Goal: Information Seeking & Learning: Compare options

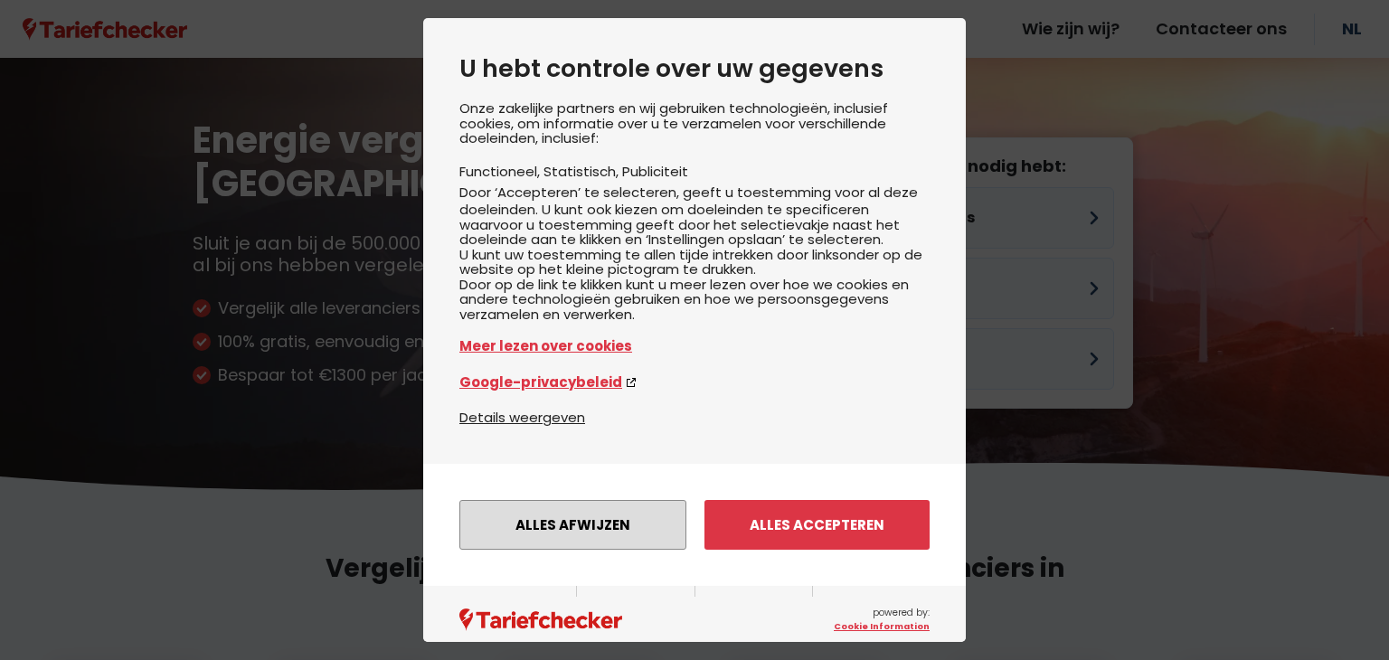
click at [588, 534] on button "Alles afwijzen" at bounding box center [572, 525] width 227 height 50
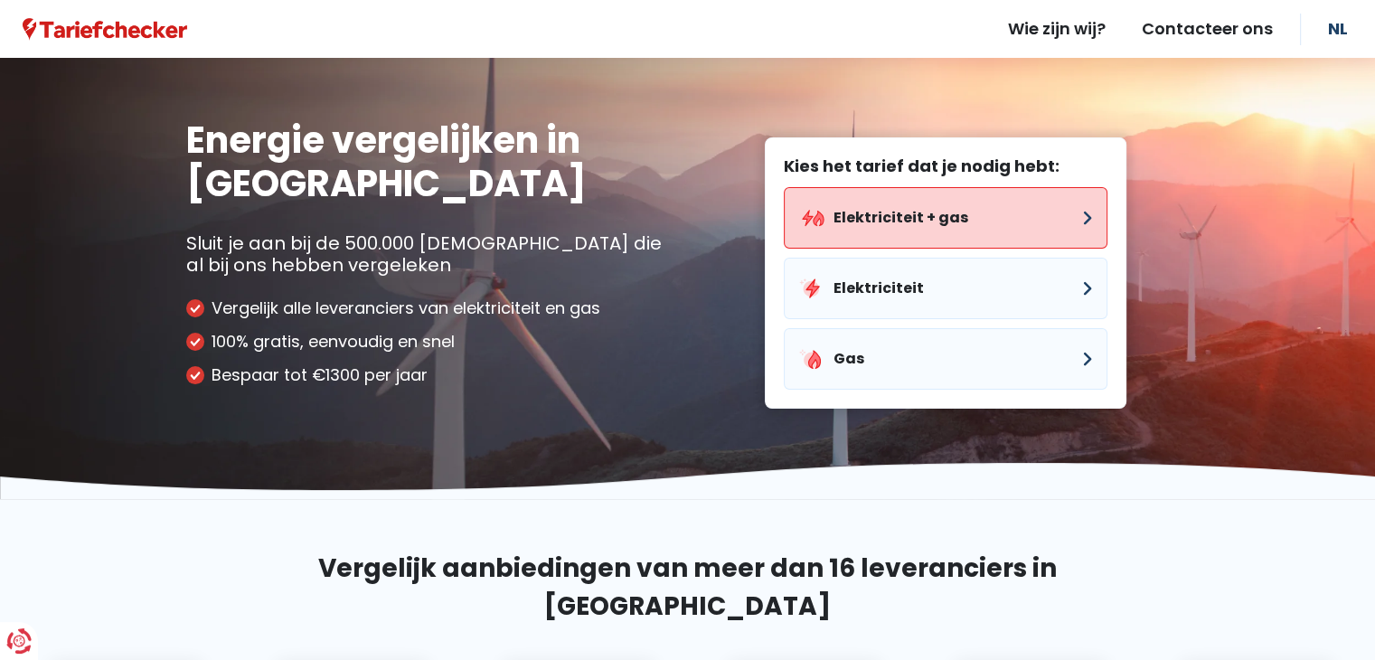
click at [792, 249] on button "Elektriciteit + gas" at bounding box center [946, 217] width 324 height 61
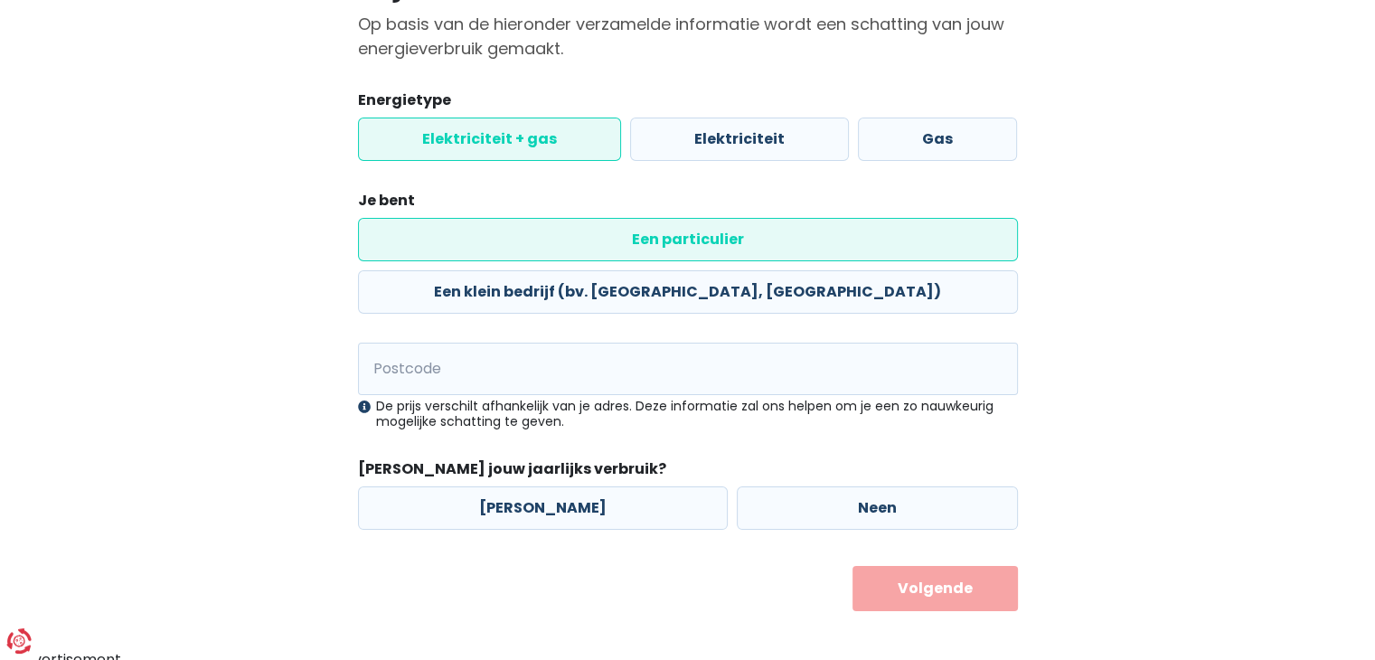
scroll to position [271, 0]
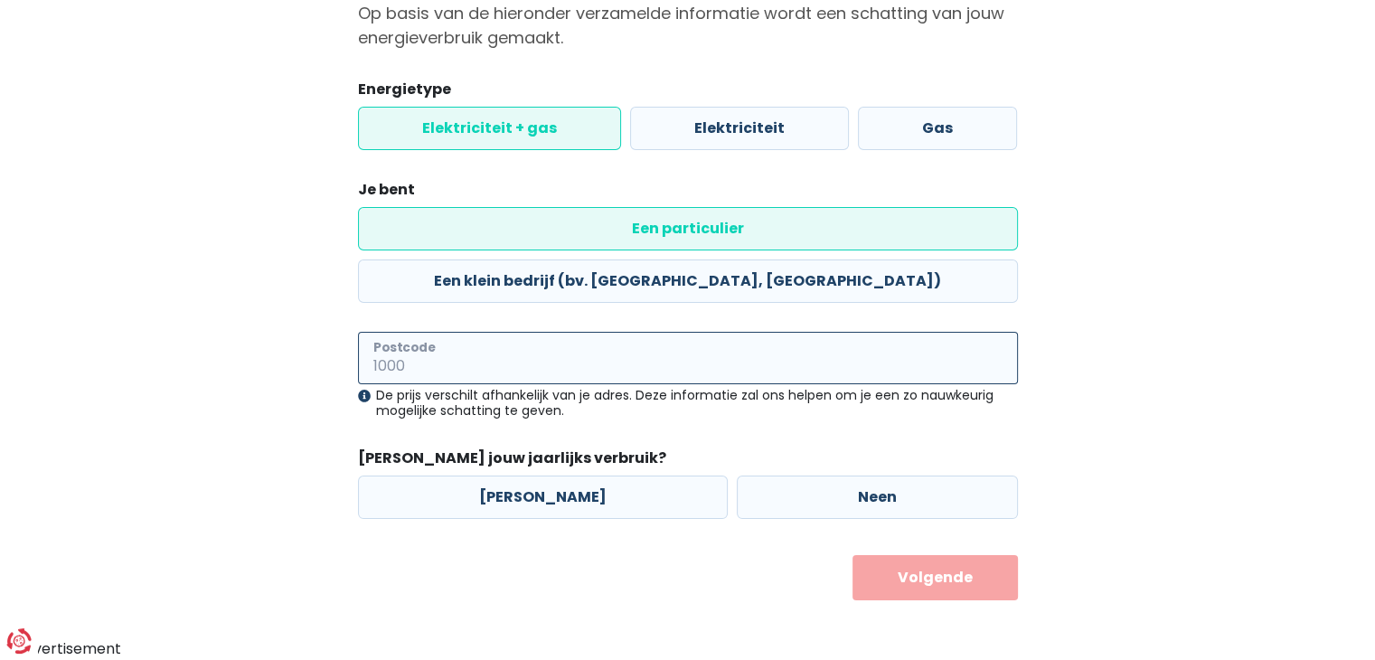
click at [480, 364] on input "Postcode" at bounding box center [688, 358] width 660 height 52
type input "3940"
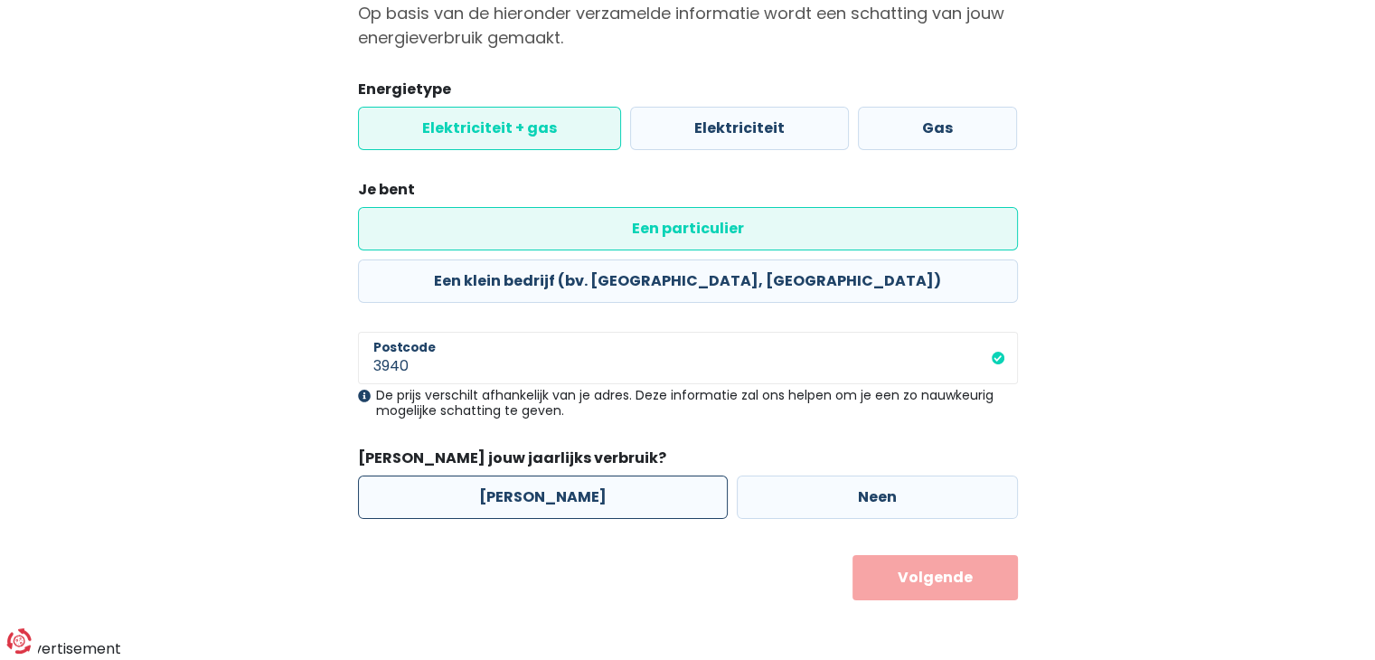
click at [492, 517] on label "[PERSON_NAME]" at bounding box center [543, 497] width 370 height 43
click at [492, 517] on input "[PERSON_NAME]" at bounding box center [543, 497] width 370 height 43
radio input "true"
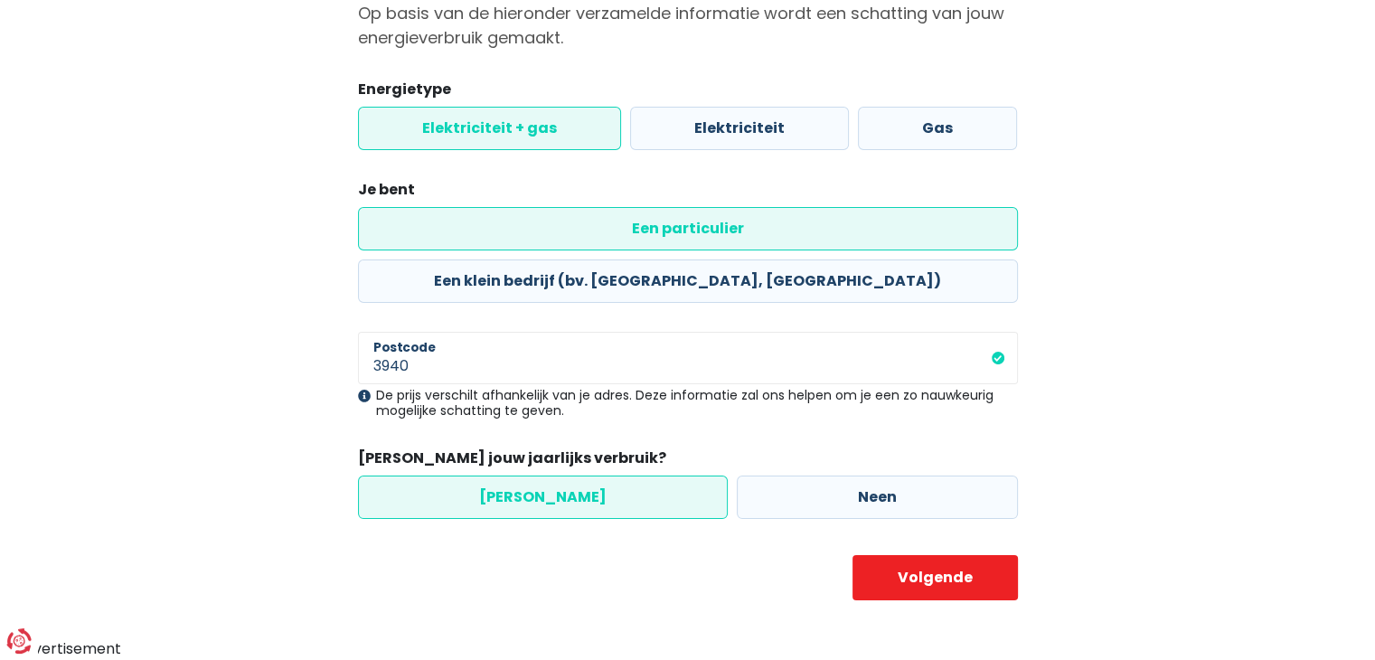
scroll to position [338, 0]
click at [912, 555] on button "Volgende" at bounding box center [935, 577] width 165 height 45
select select
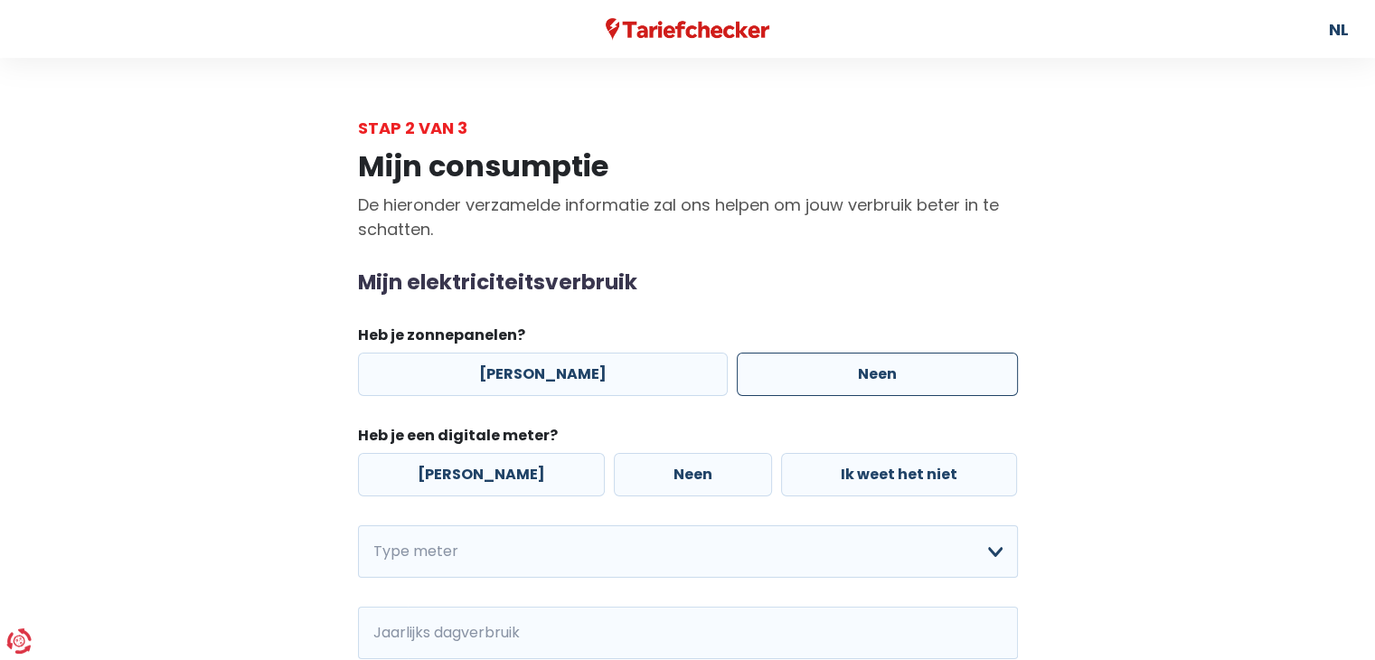
click at [809, 396] on label "Neen" at bounding box center [877, 374] width 281 height 43
click at [809, 396] on input "Neen" at bounding box center [877, 374] width 281 height 43
radio input "true"
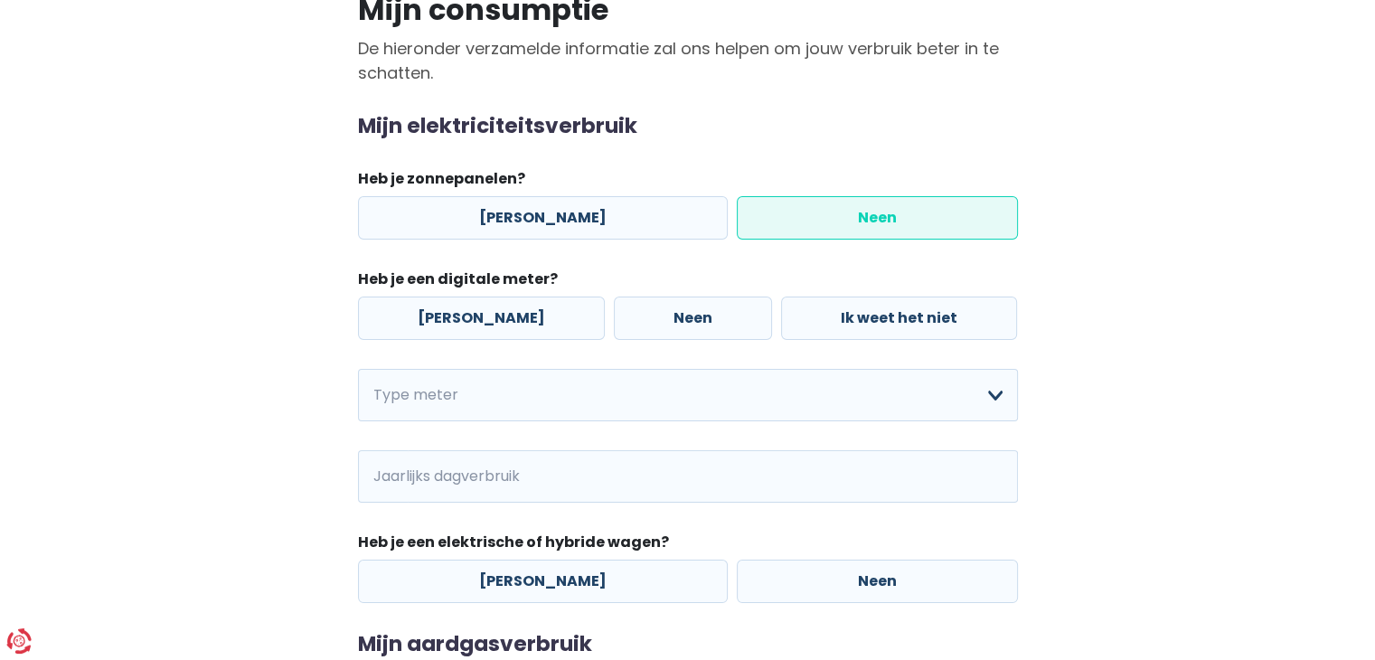
scroll to position [181, 0]
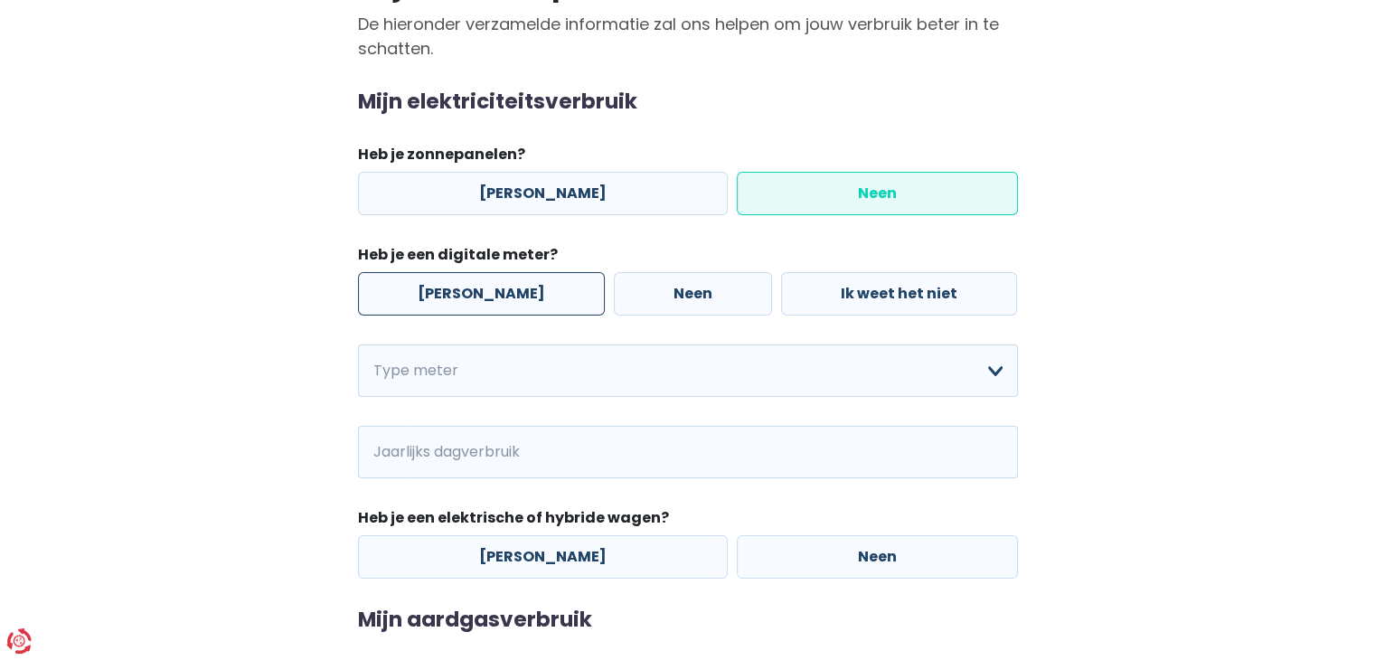
click at [463, 316] on label "[PERSON_NAME]" at bounding box center [481, 293] width 247 height 43
click at [463, 316] on input "[PERSON_NAME]" at bounding box center [481, 293] width 247 height 43
radio input "true"
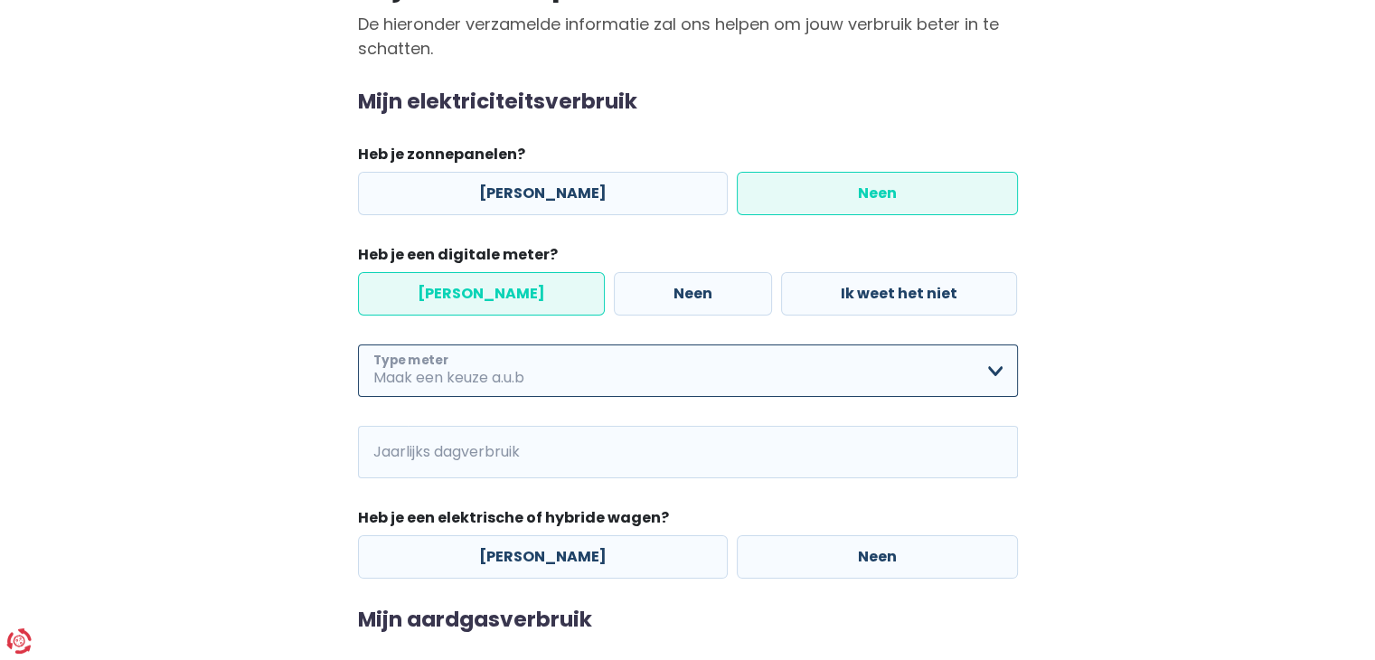
click at [504, 397] on select "Enkelvoudig Tweevoudig Enkelvoudig + uitsluitend nachttarief Tweevoudig + uitsl…" at bounding box center [688, 371] width 660 height 52
select select "day_single_rate"
click at [358, 397] on select "Enkelvoudig Tweevoudig Enkelvoudig + uitsluitend nachttarief Tweevoudig + uitsl…" at bounding box center [688, 371] width 660 height 52
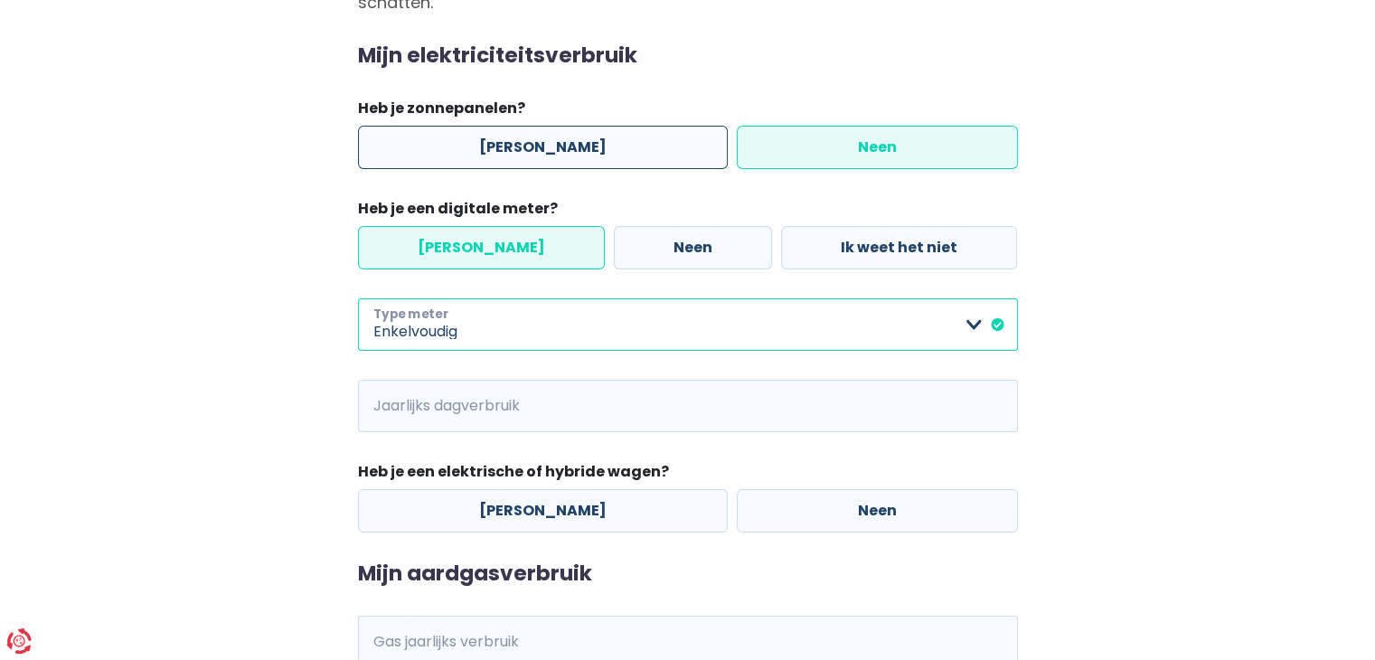
scroll to position [271, 0]
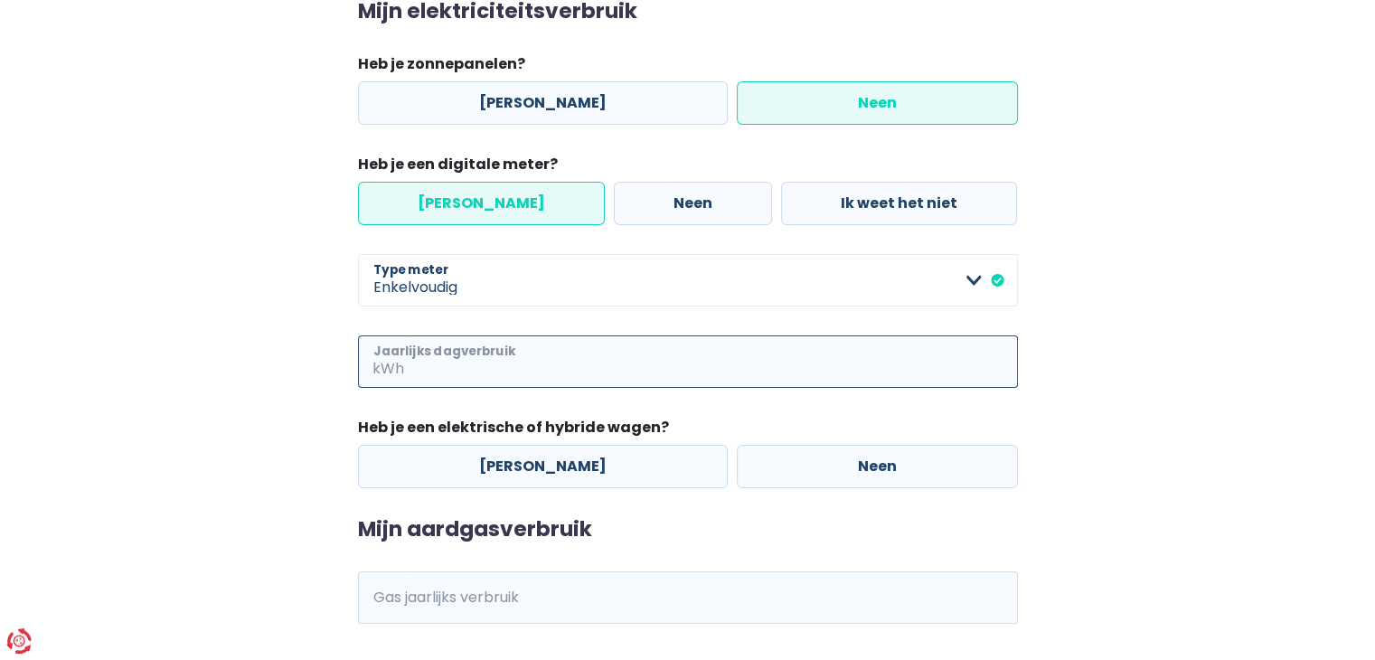
click at [459, 388] on input "Jaarlijks dagverbruik" at bounding box center [713, 361] width 610 height 52
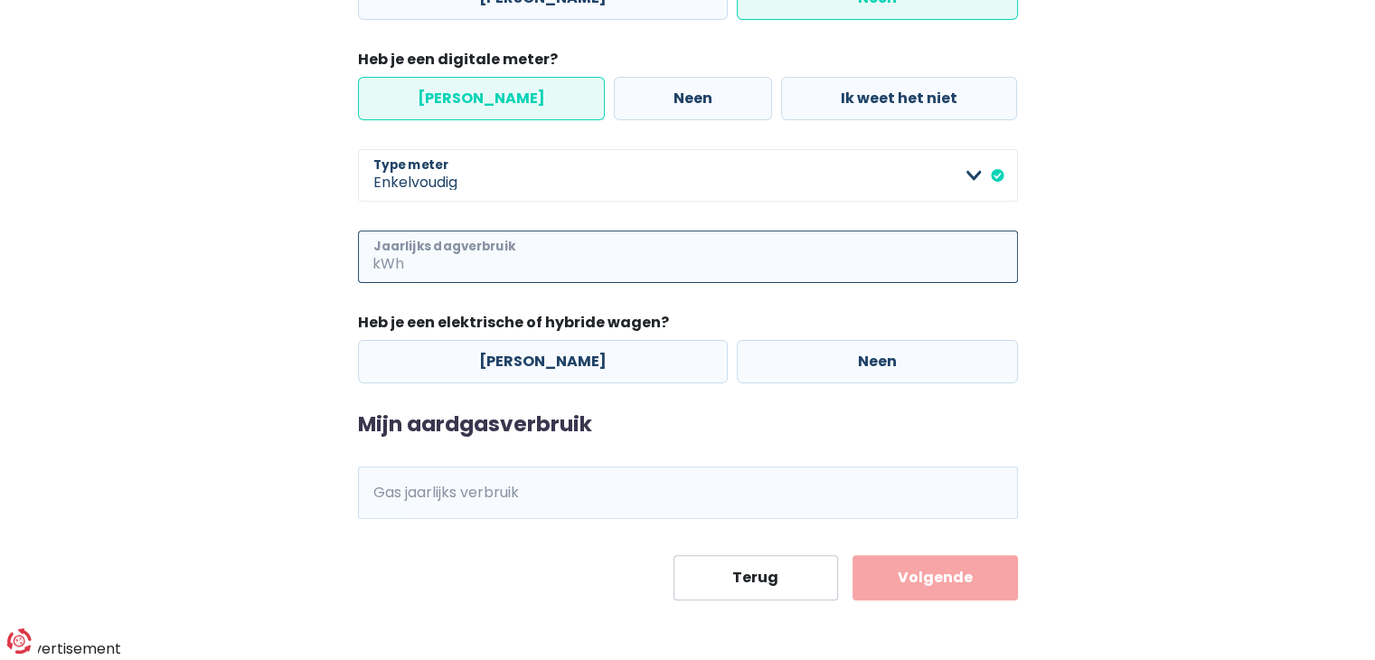
scroll to position [452, 0]
type input "2500"
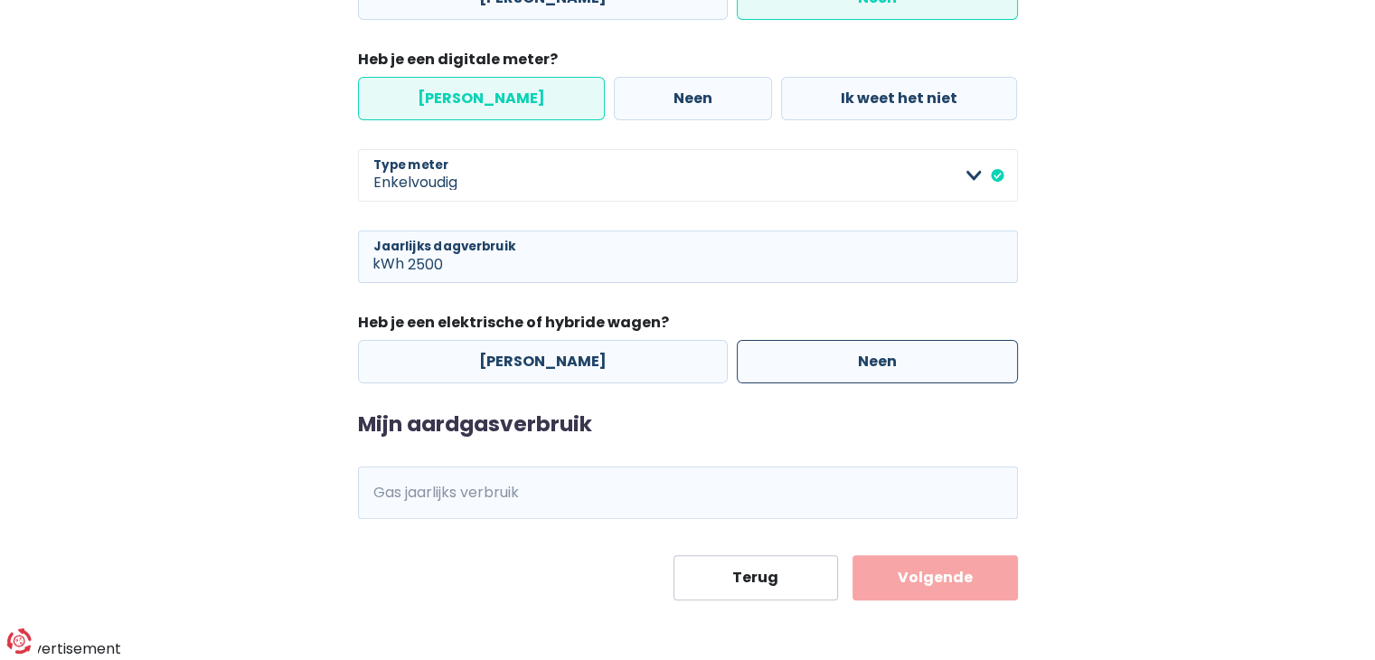
click at [916, 383] on label "Neen" at bounding box center [877, 361] width 281 height 43
click at [916, 383] on input "Neen" at bounding box center [877, 361] width 281 height 43
radio input "true"
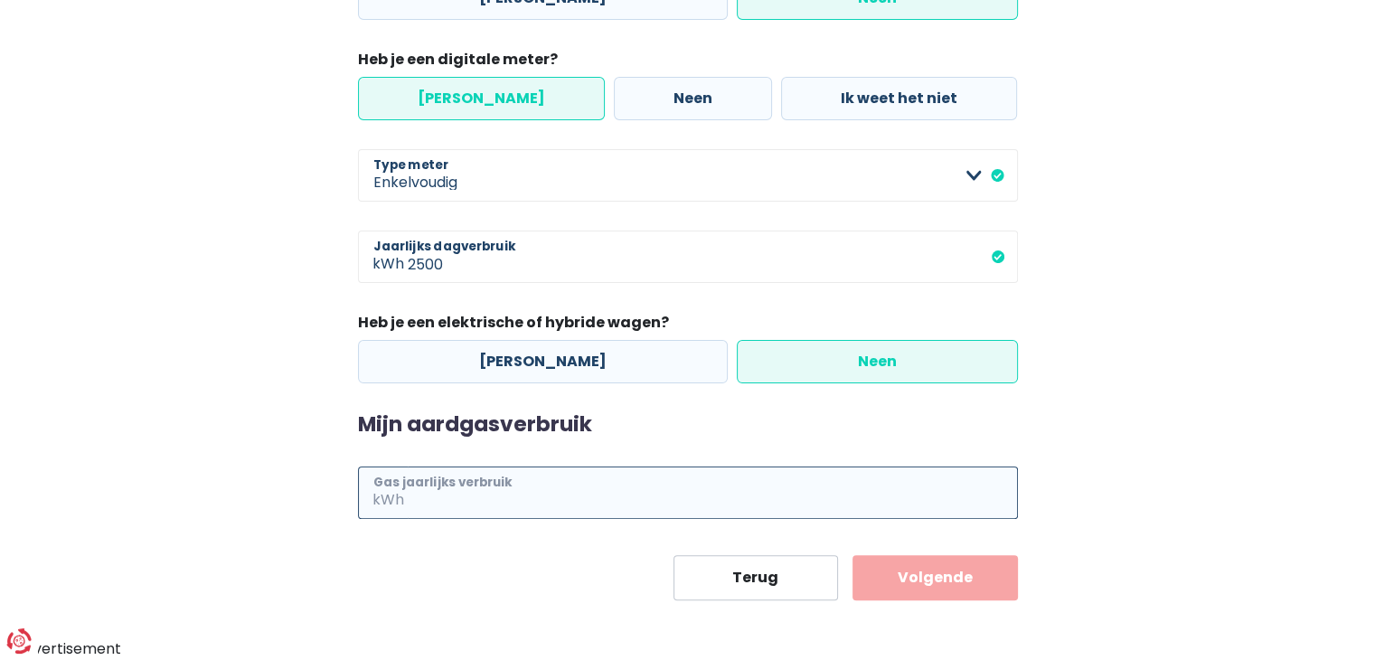
click at [427, 468] on input "Gas jaarlijks verbruik" at bounding box center [713, 493] width 610 height 52
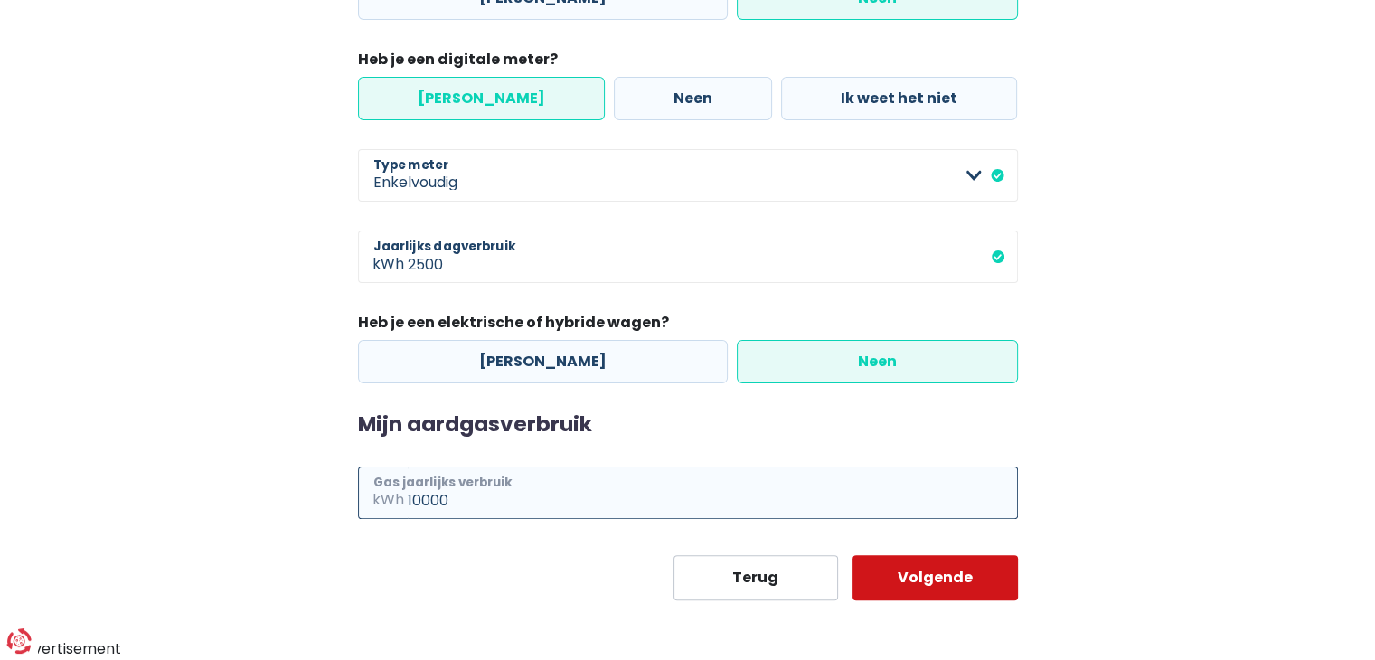
type input "10000"
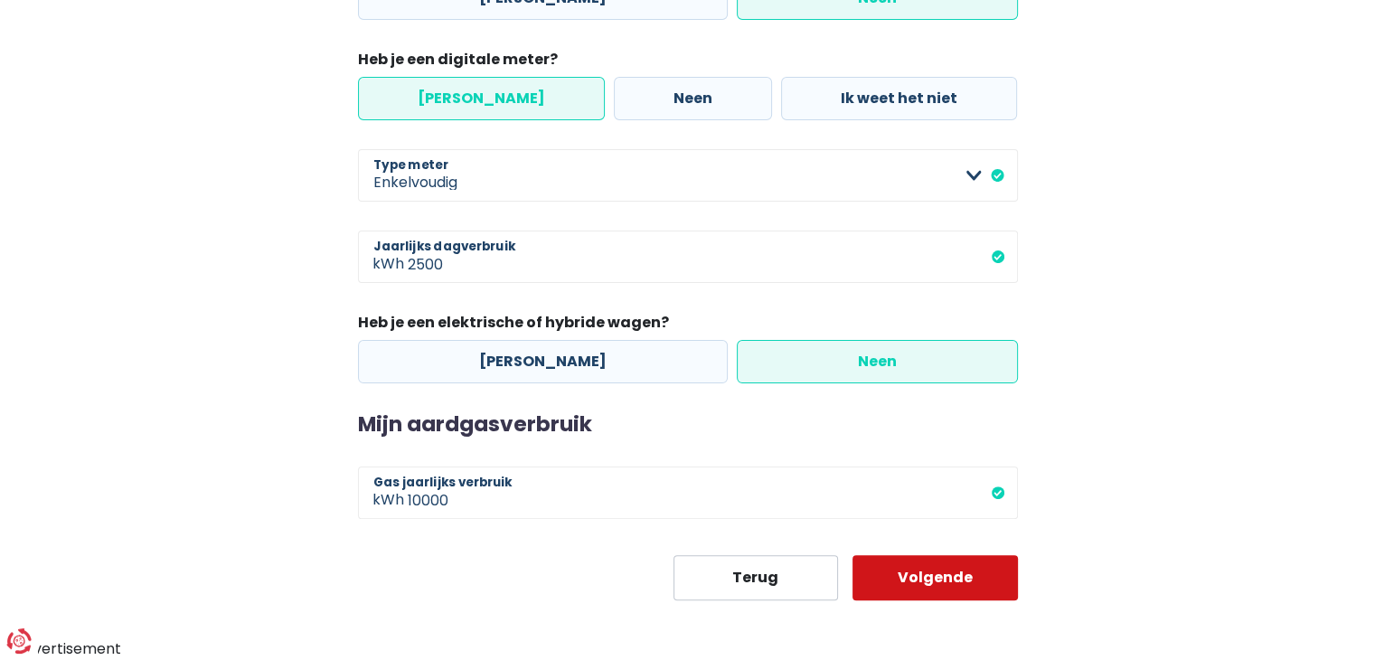
click at [942, 555] on button "Volgende" at bounding box center [935, 577] width 165 height 45
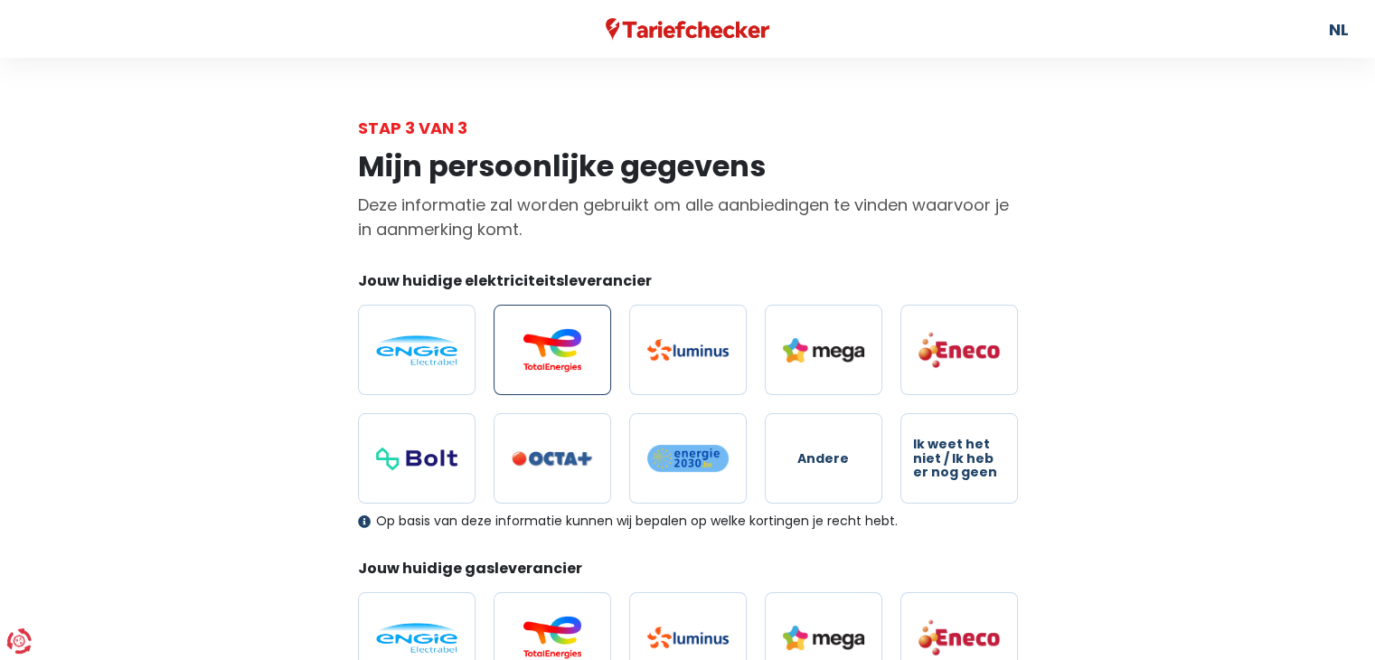
click at [564, 372] on img at bounding box center [552, 349] width 81 height 43
click at [564, 395] on input "radio" at bounding box center [553, 350] width 118 height 90
radio input "true"
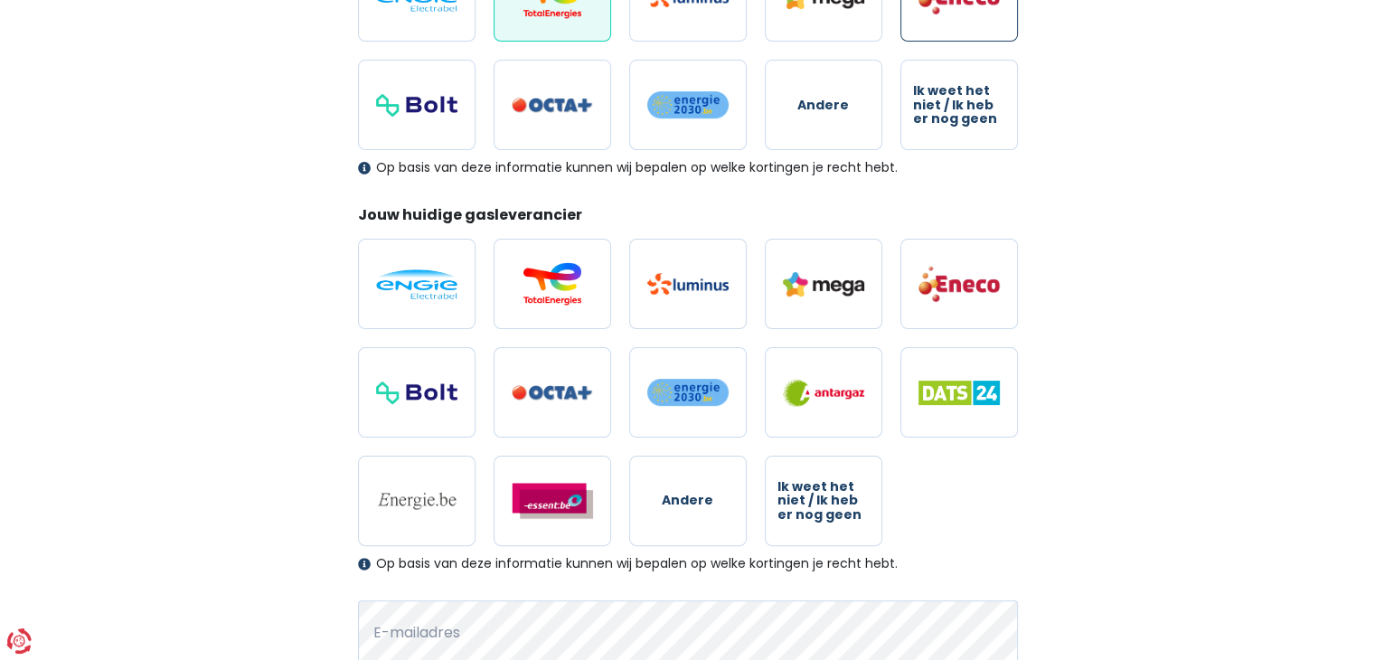
scroll to position [362, 0]
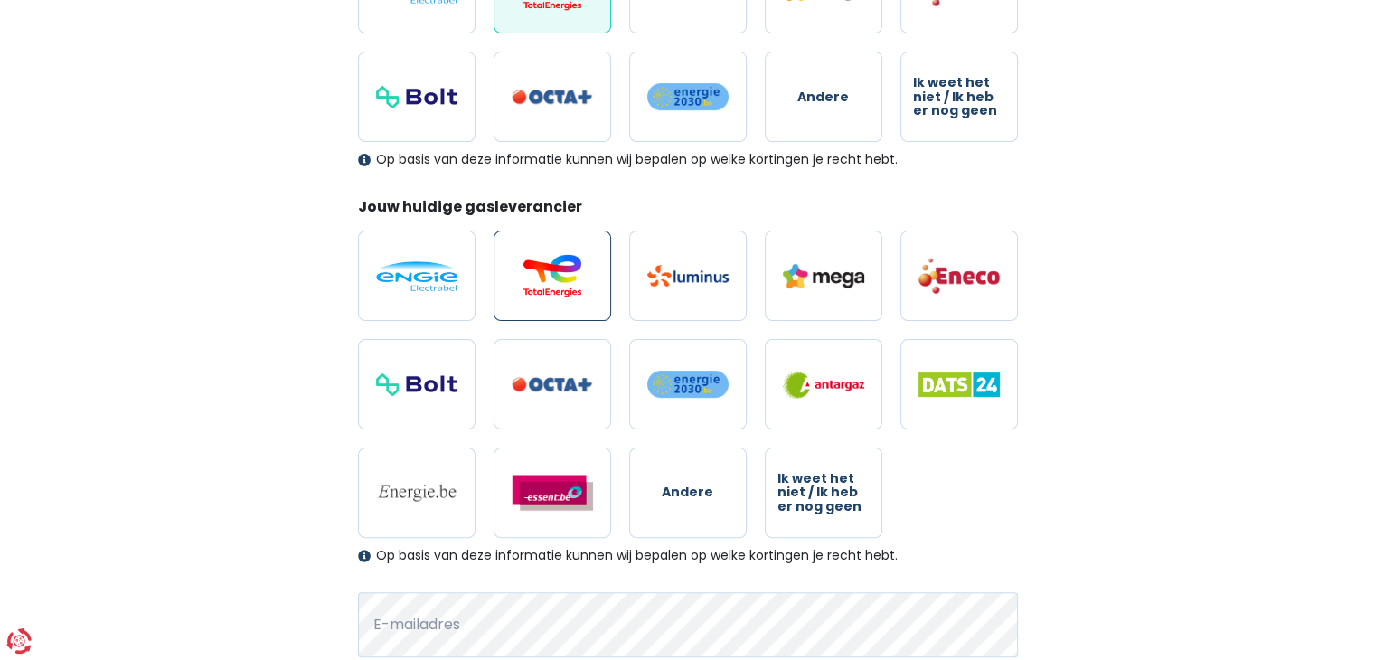
click at [564, 298] on img at bounding box center [552, 275] width 81 height 43
click at [564, 321] on input "radio" at bounding box center [553, 276] width 118 height 90
radio input "true"
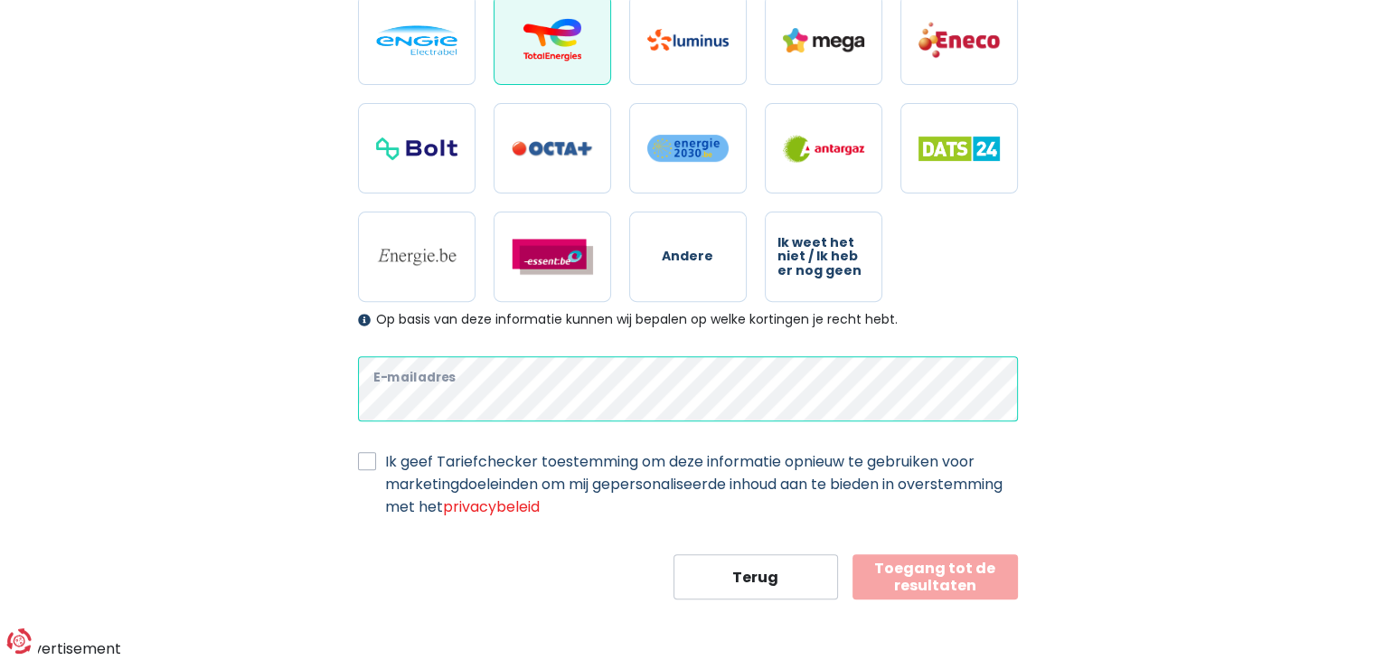
scroll to position [931, 0]
click at [385, 450] on label "Ik geef Tariefchecker toestemming om deze informatie opnieuw te gebruiken voor …" at bounding box center [701, 484] width 633 height 68
click at [367, 450] on input "Ik geef Tariefchecker toestemming om deze informatie opnieuw te gebruiken voor …" at bounding box center [367, 459] width 18 height 18
checkbox input "true"
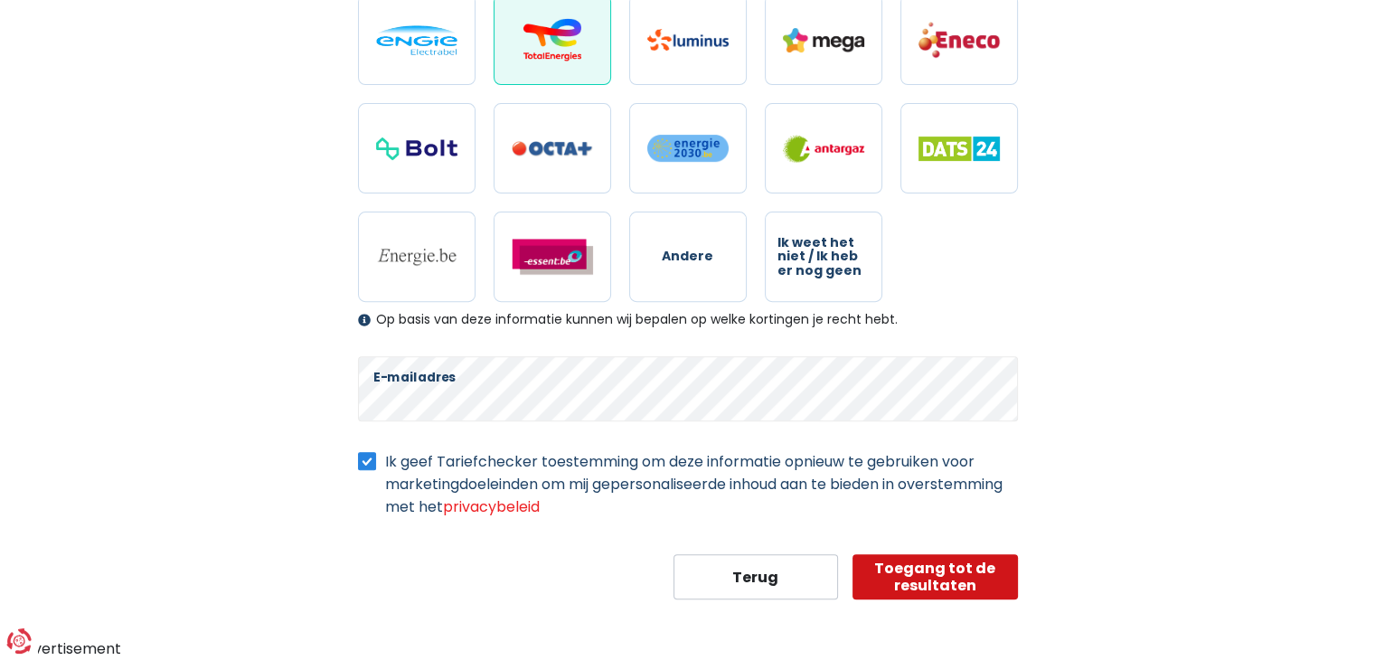
click at [958, 554] on button "Toegang tot de resultaten" at bounding box center [935, 576] width 165 height 45
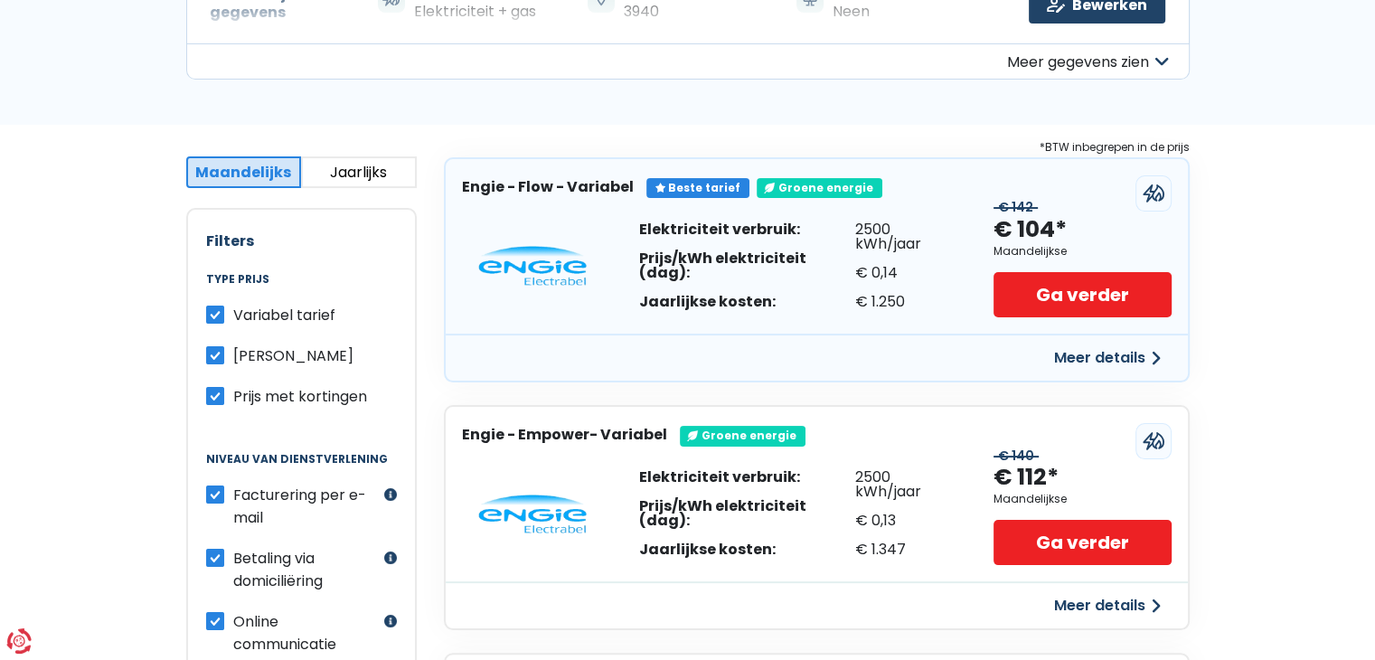
scroll to position [271, 0]
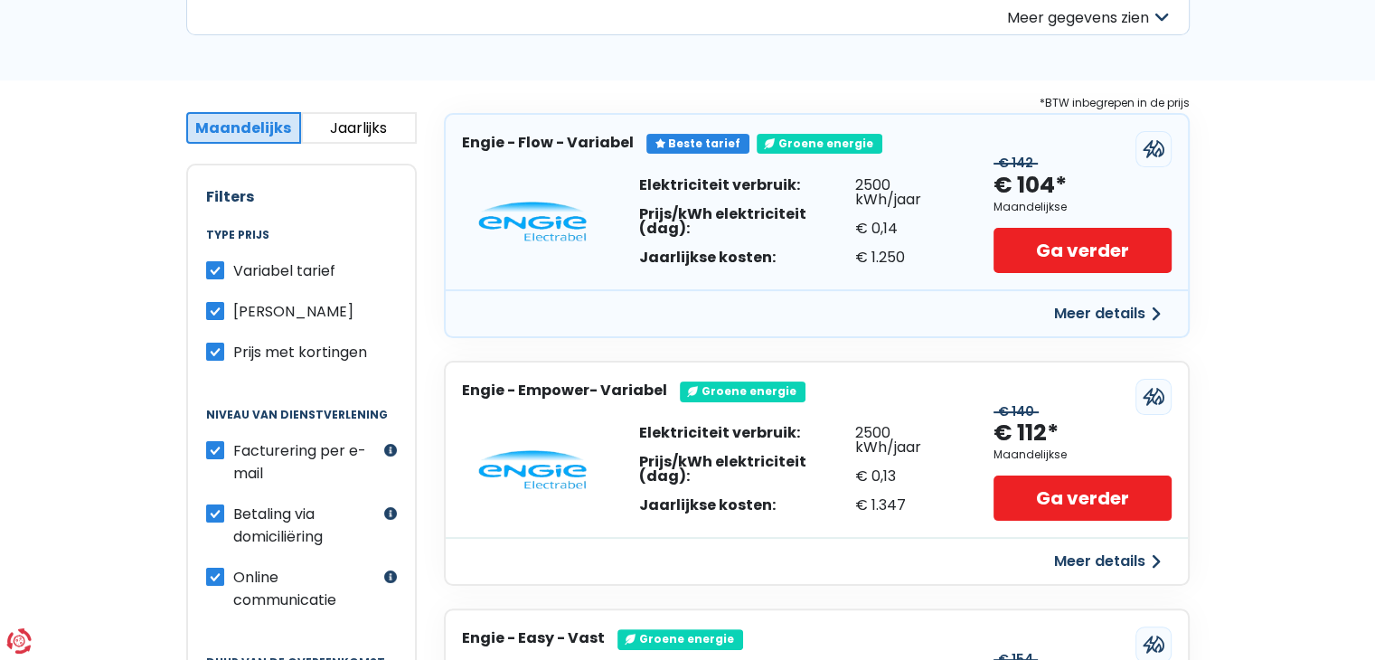
click at [233, 282] on label "Variabel tarief" at bounding box center [284, 271] width 102 height 23
click at [224, 278] on input "Variabel tarief" at bounding box center [215, 269] width 18 height 18
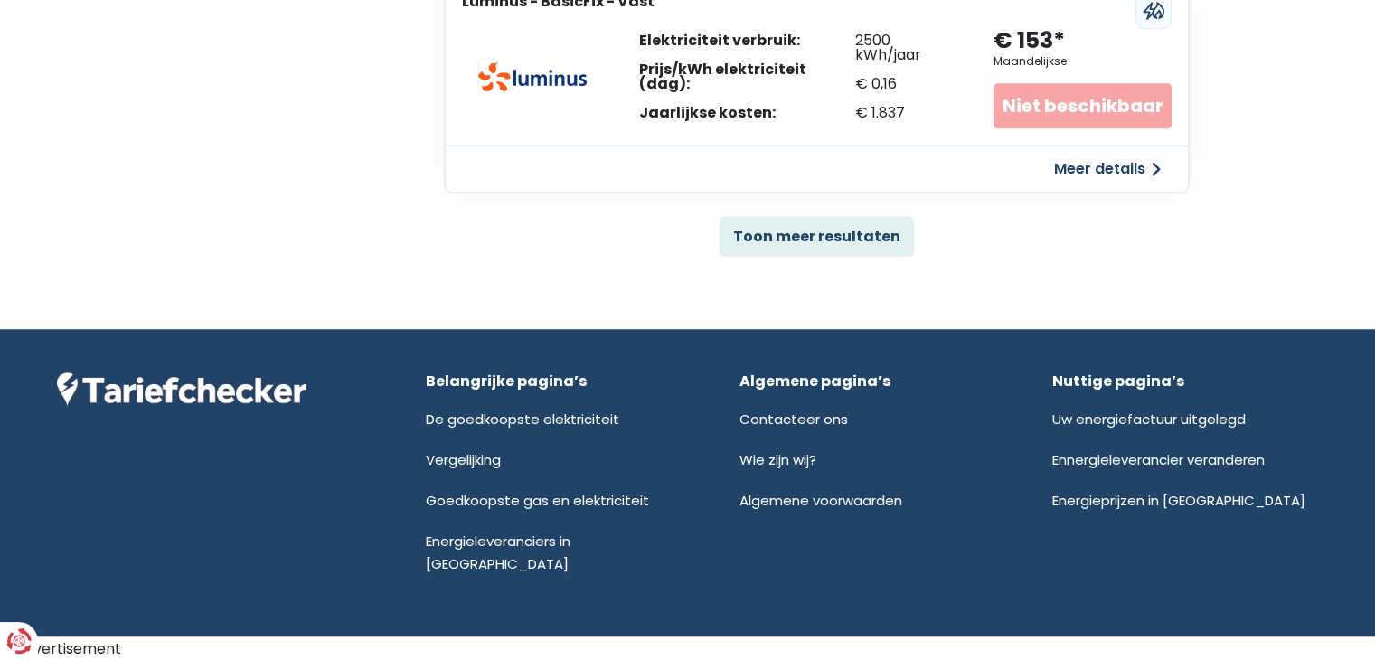
scroll to position [1718, 0]
click at [850, 257] on button "Toon meer resultaten" at bounding box center [817, 236] width 194 height 41
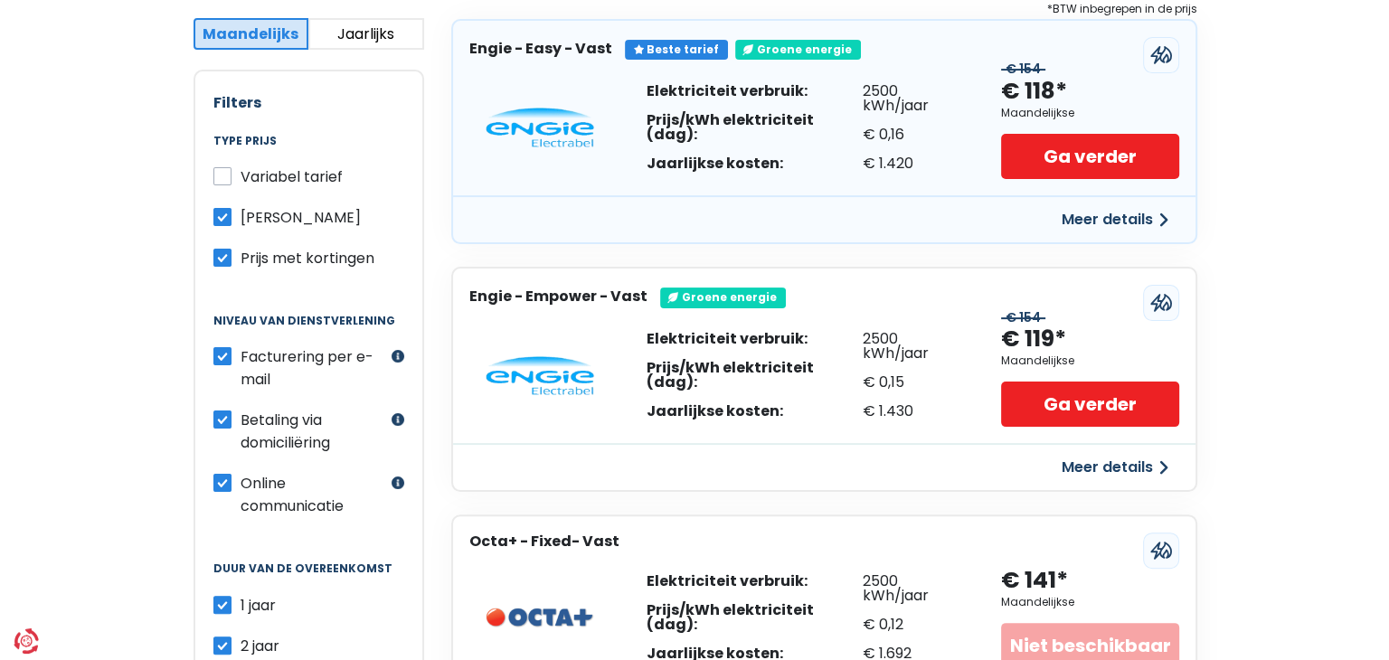
scroll to position [362, 0]
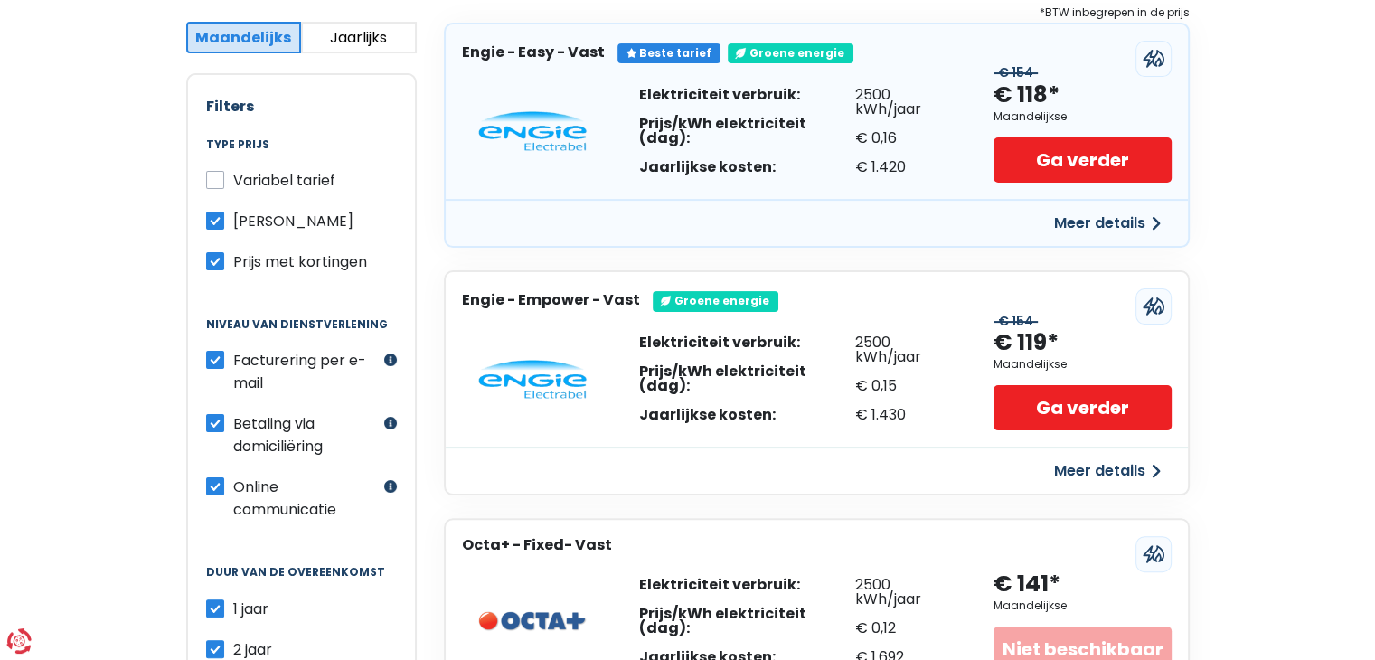
click at [1068, 240] on button "Meer details" at bounding box center [1108, 223] width 128 height 33
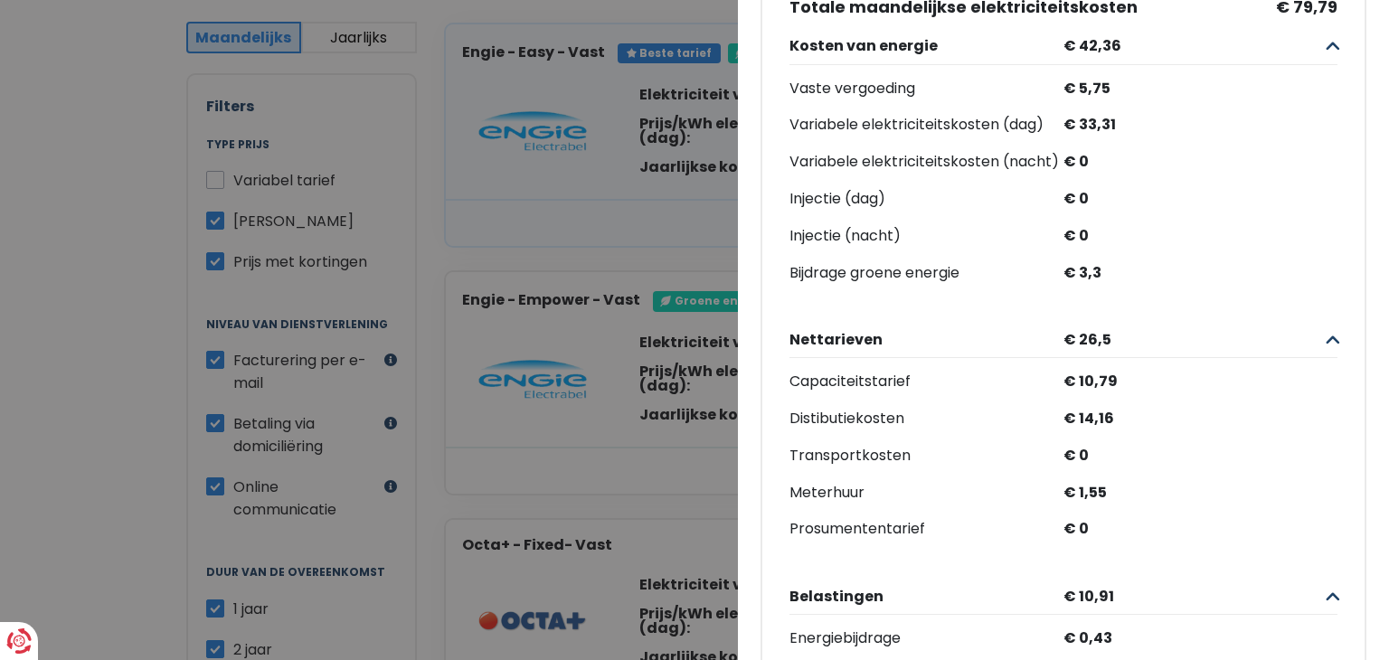
click at [588, 80] on Vast "Plus de détails - Engie × Beste tarief Groene energie Engie - Easy - Vast € 154…" at bounding box center [694, 330] width 1389 height 660
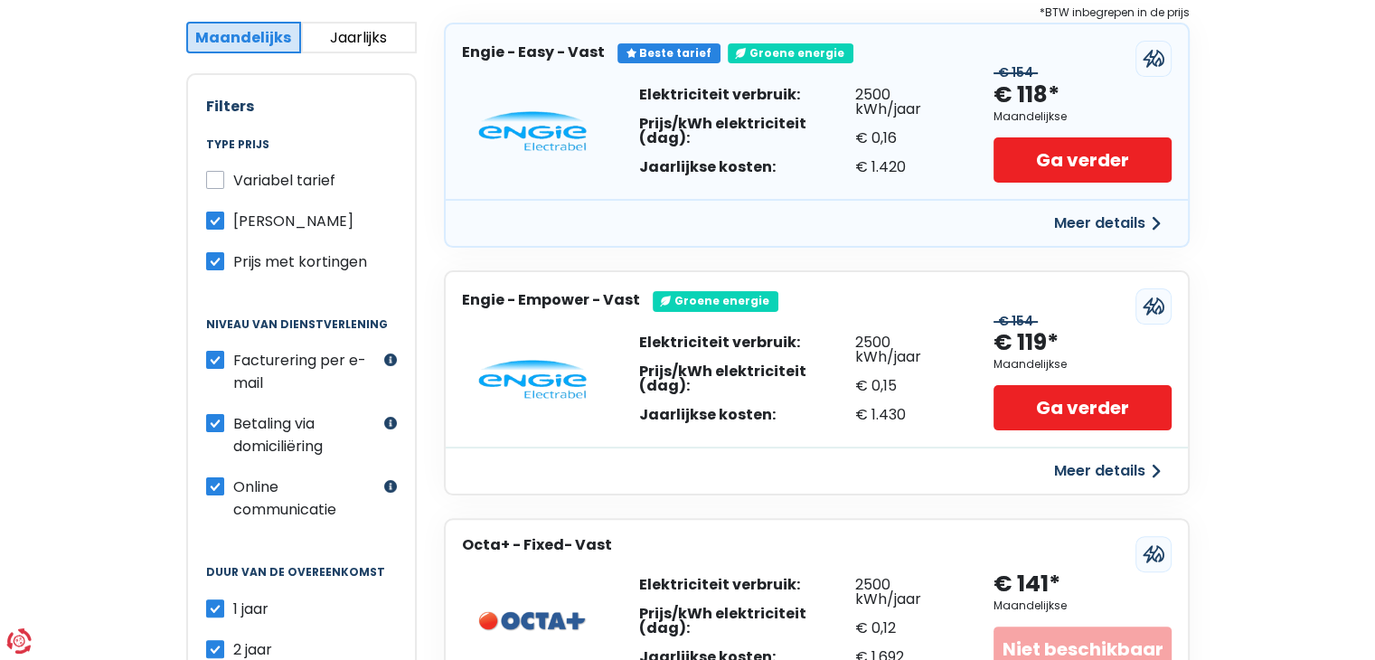
click at [233, 192] on label "Variabel tarief" at bounding box center [284, 180] width 102 height 23
click at [224, 187] on input "Variabel tarief" at bounding box center [215, 178] width 18 height 18
checkbox input "true"
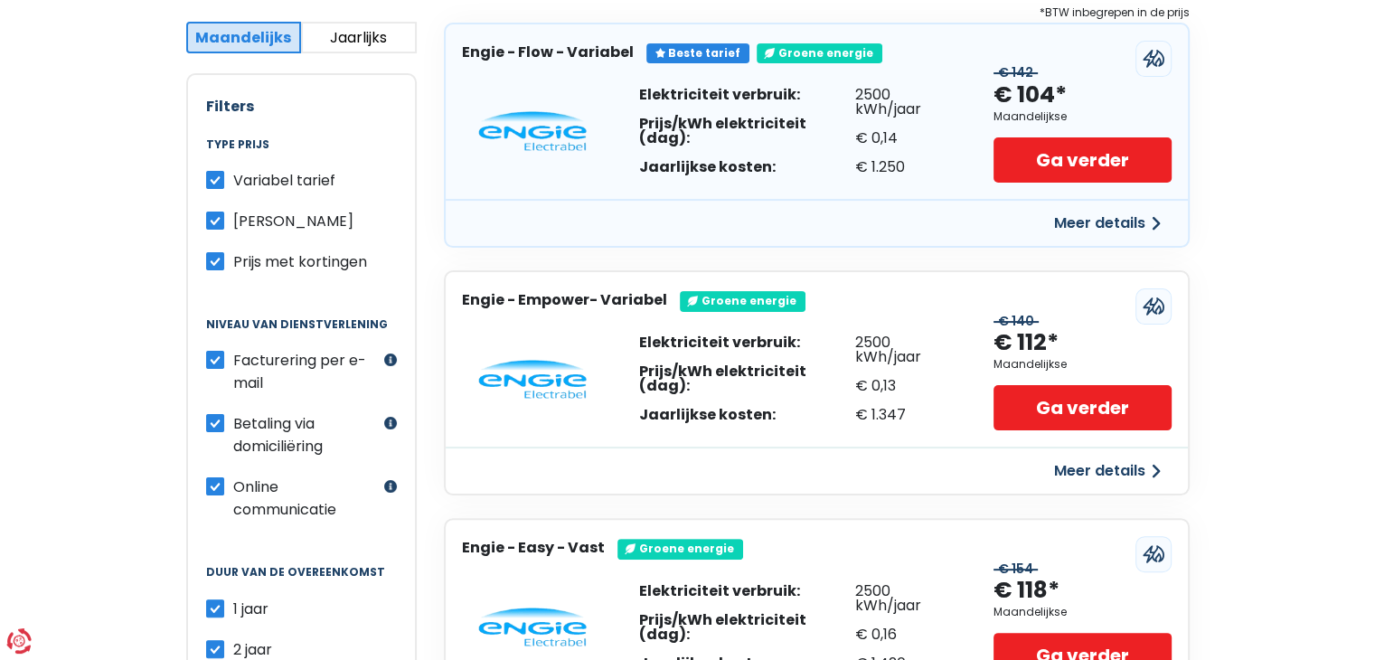
click at [1076, 240] on button "Meer details" at bounding box center [1108, 223] width 128 height 33
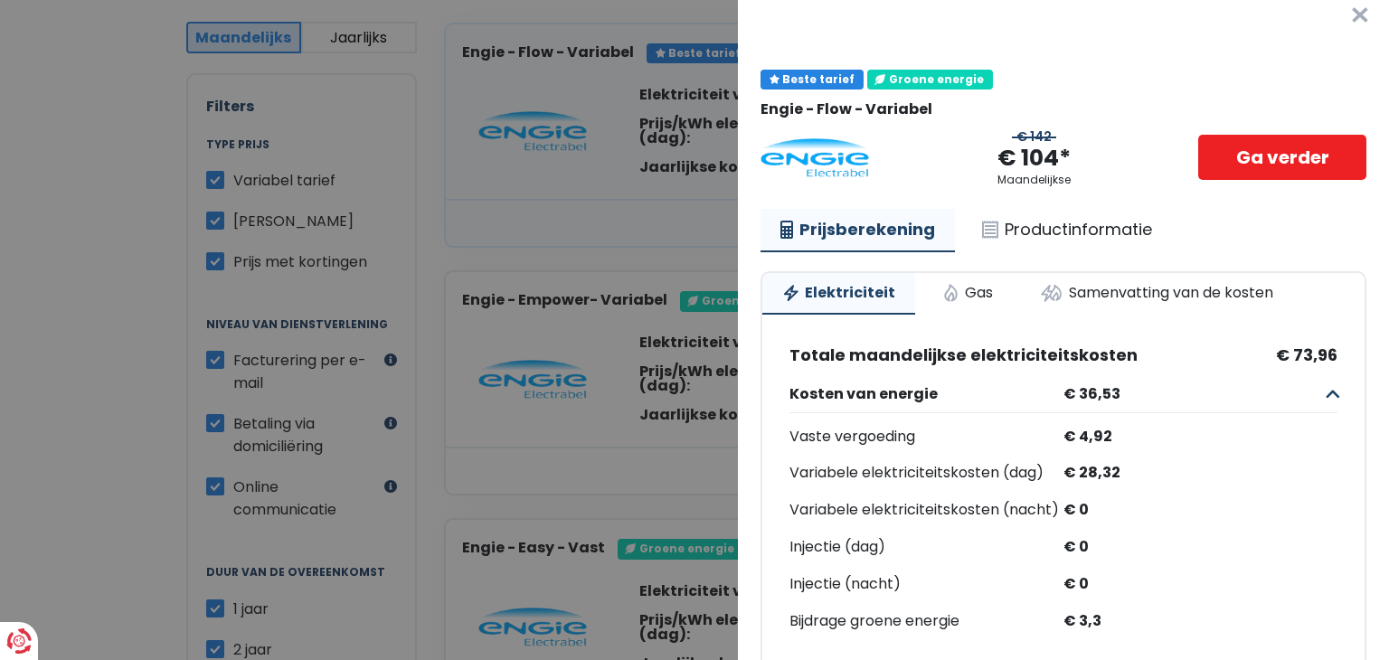
scroll to position [0, 0]
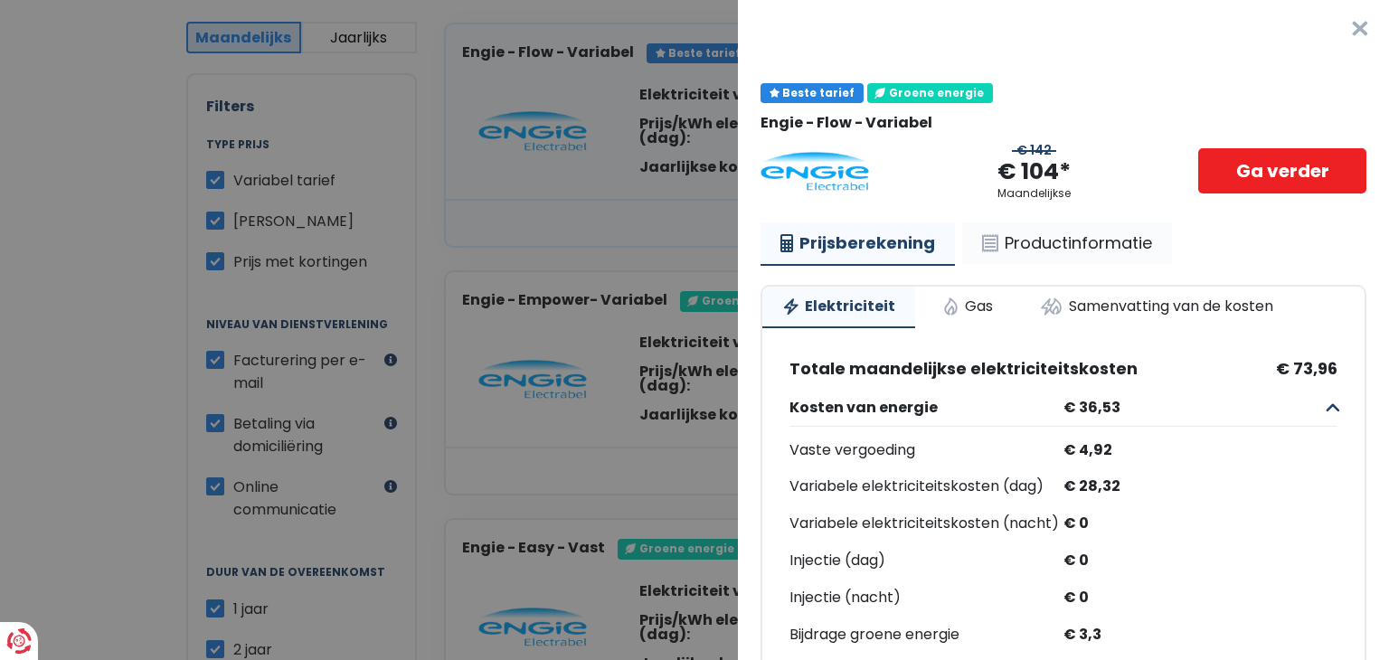
click at [1114, 264] on link "Productinformatie" at bounding box center [1067, 243] width 210 height 42
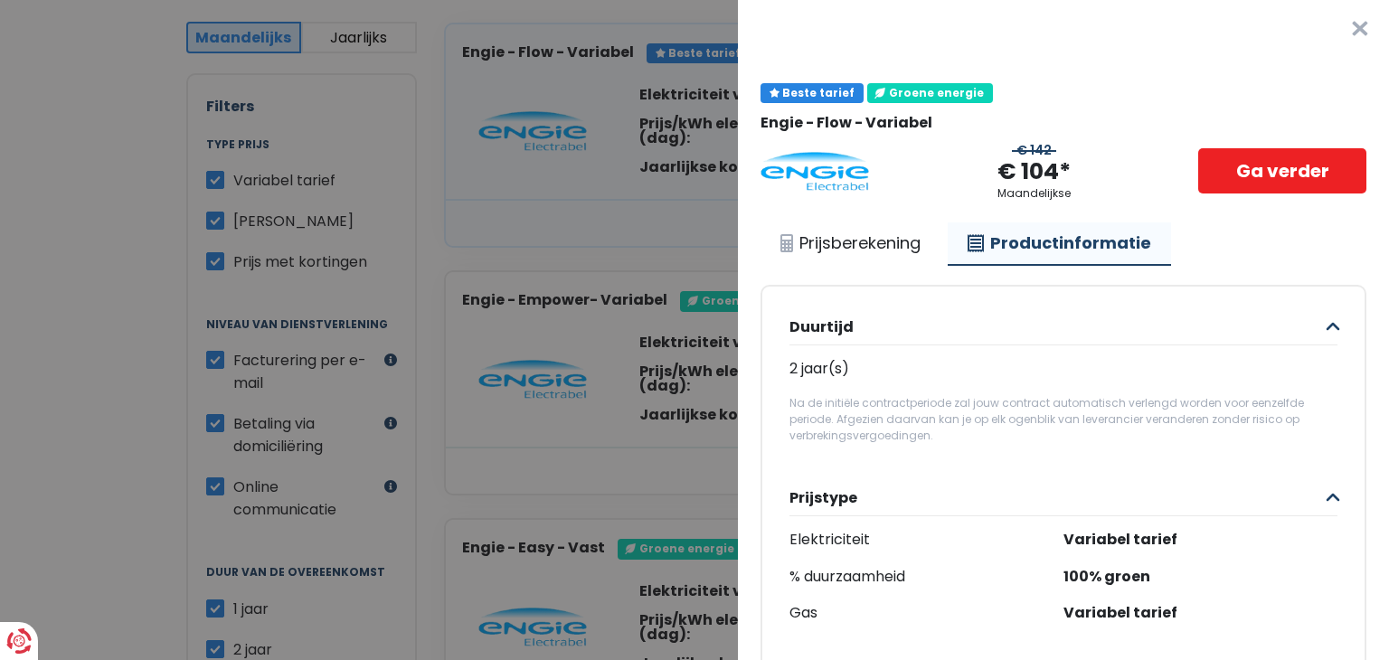
click at [1331, 36] on button "×" at bounding box center [1360, 29] width 58 height 58
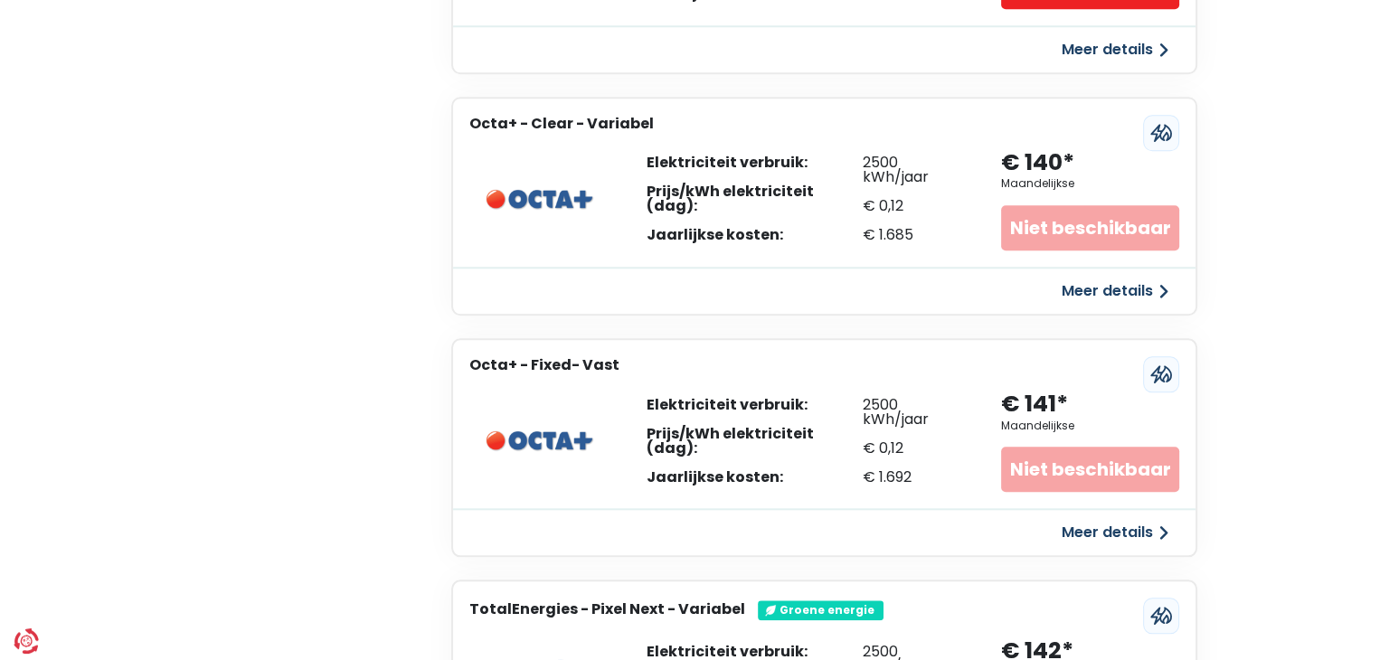
scroll to position [1809, 0]
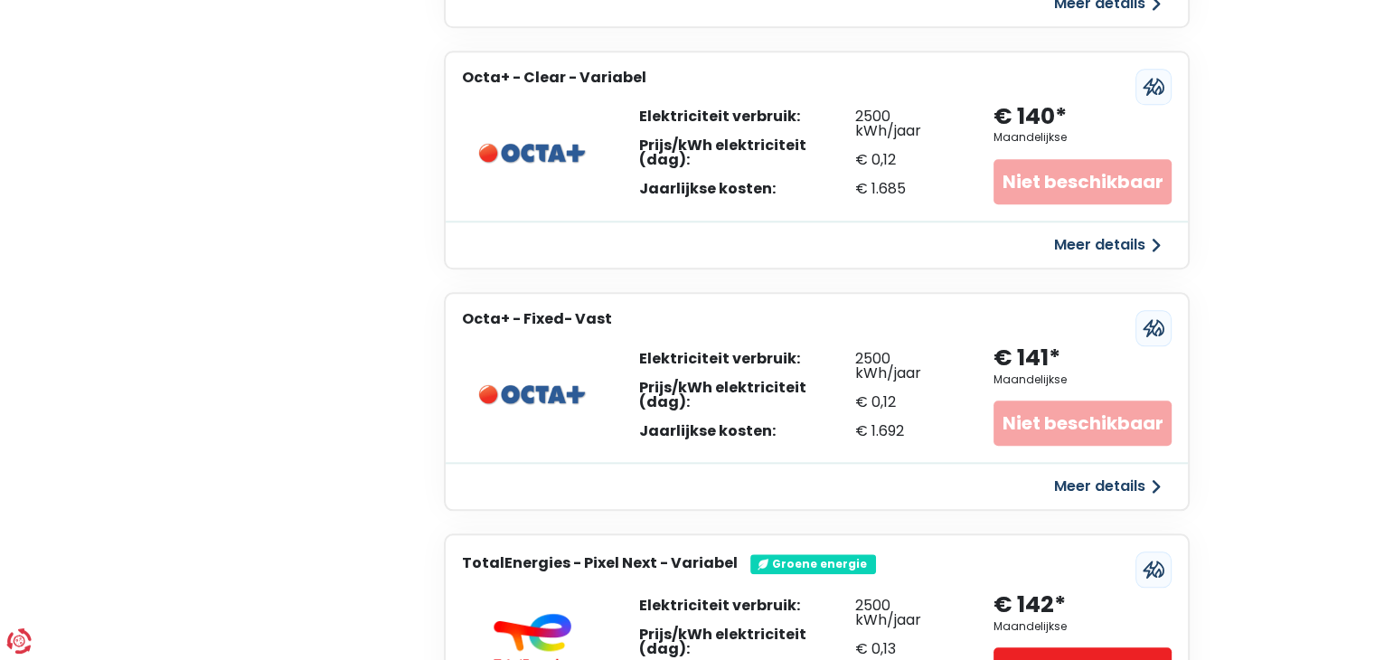
click at [1044, 20] on button "Meer details" at bounding box center [1108, 3] width 128 height 33
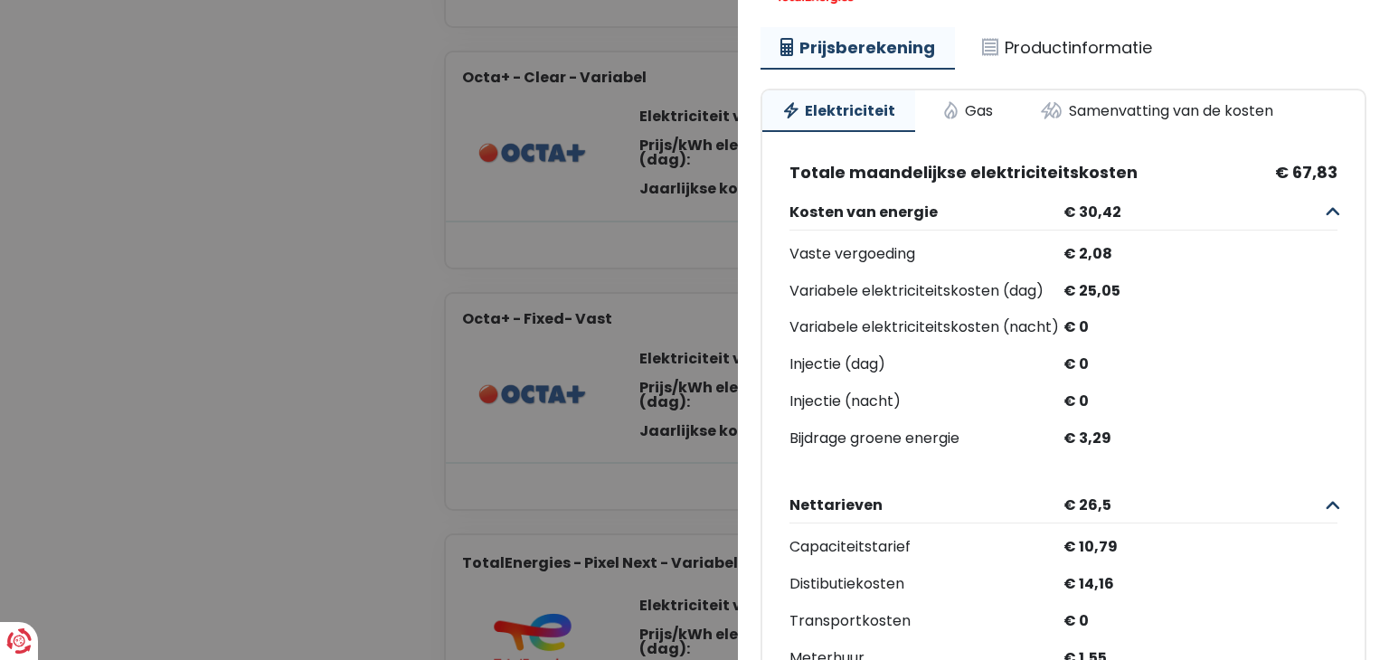
scroll to position [0, 0]
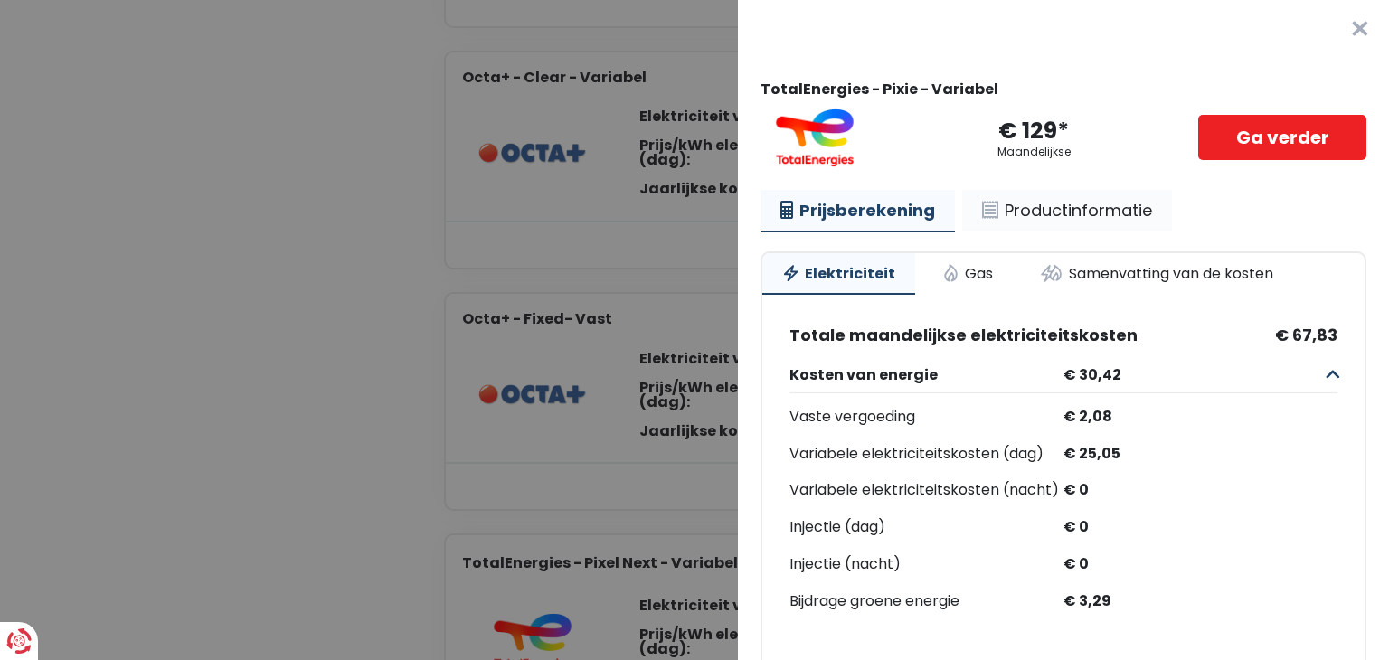
click at [1130, 232] on link "Productinformatie" at bounding box center [1067, 211] width 210 height 42
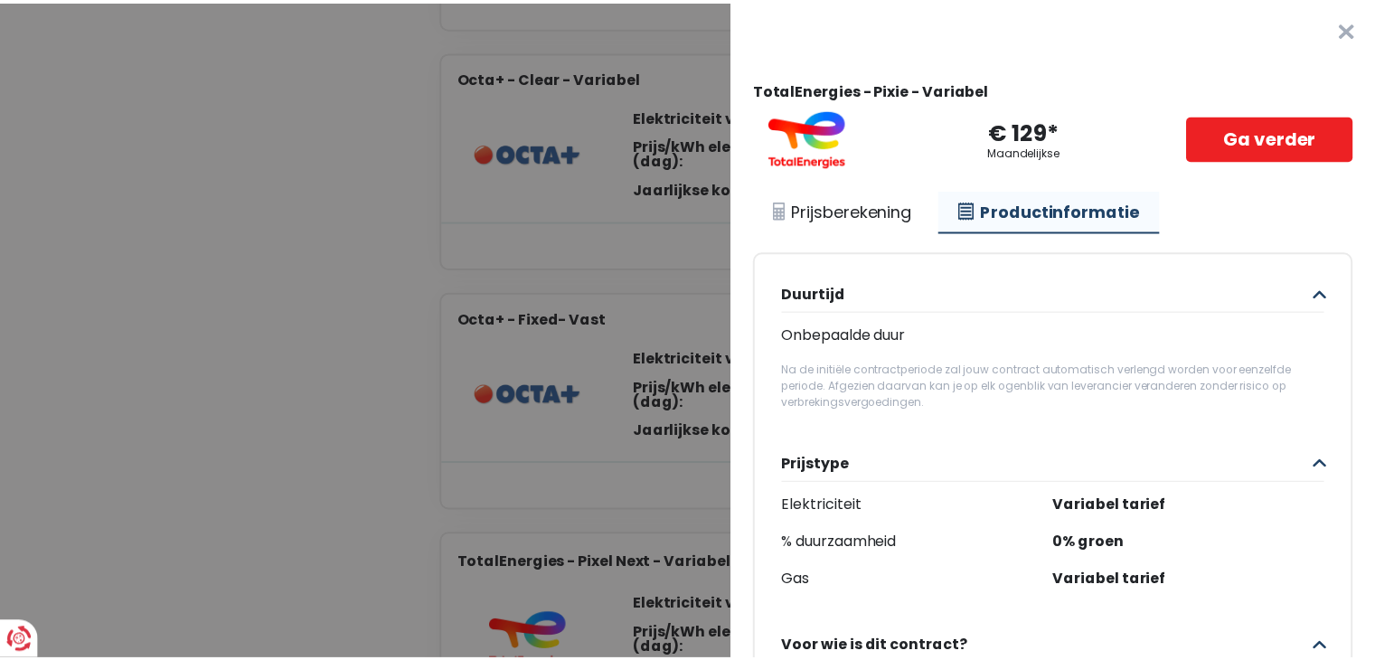
scroll to position [181, 0]
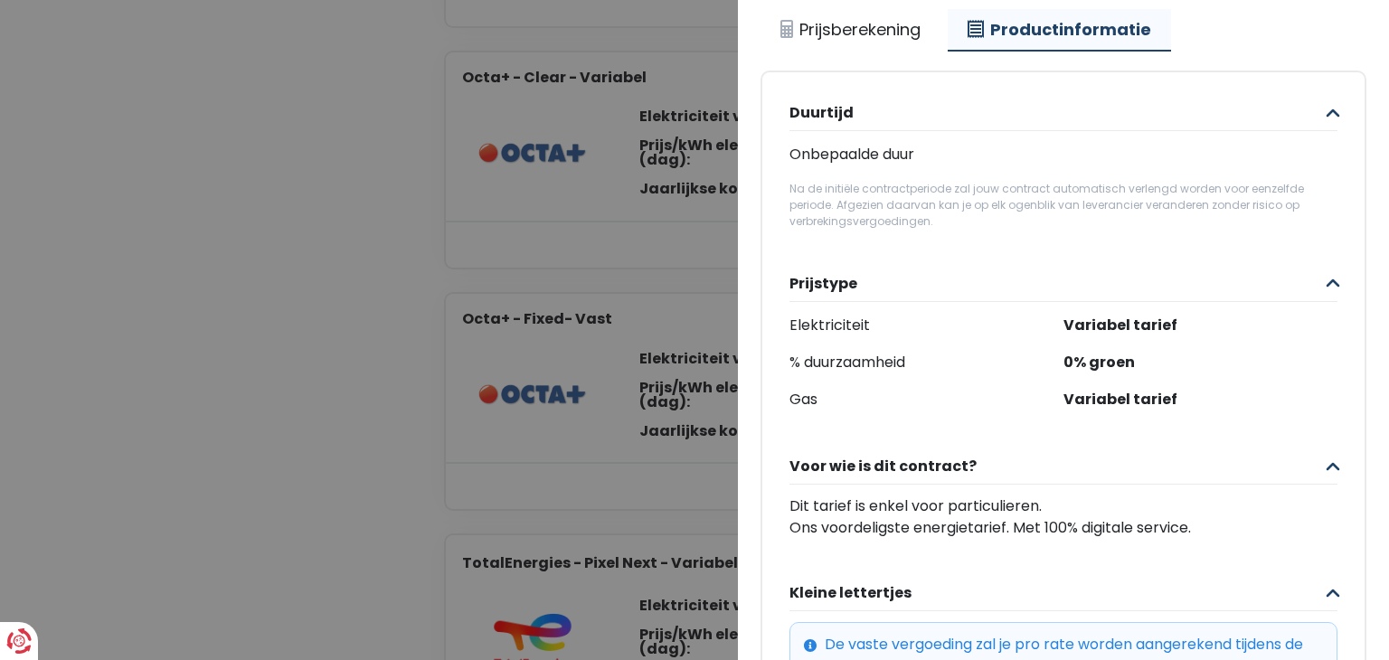
click at [284, 311] on Variabel "Plus de détails - TotalEnergies × TotalEnergies - Pixie - Variabel € 129* Maand…" at bounding box center [694, 330] width 1389 height 660
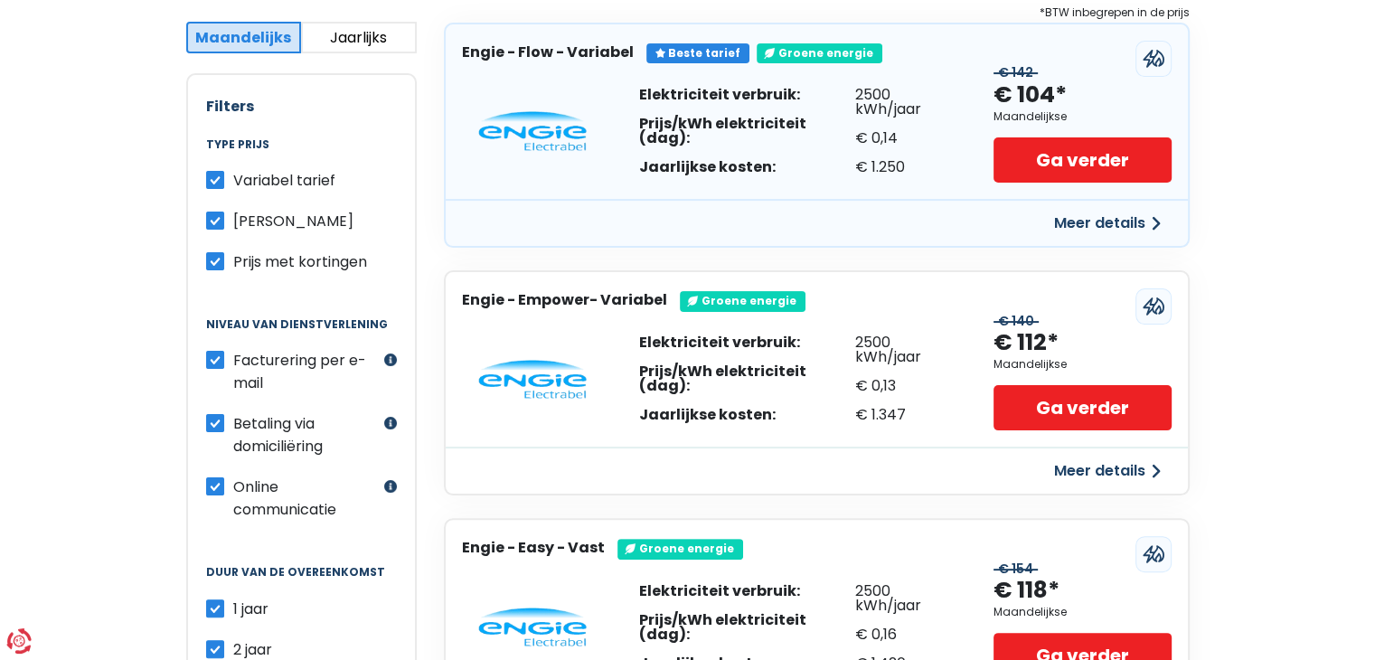
scroll to position [362, 0]
